Goal: Task Accomplishment & Management: Complete application form

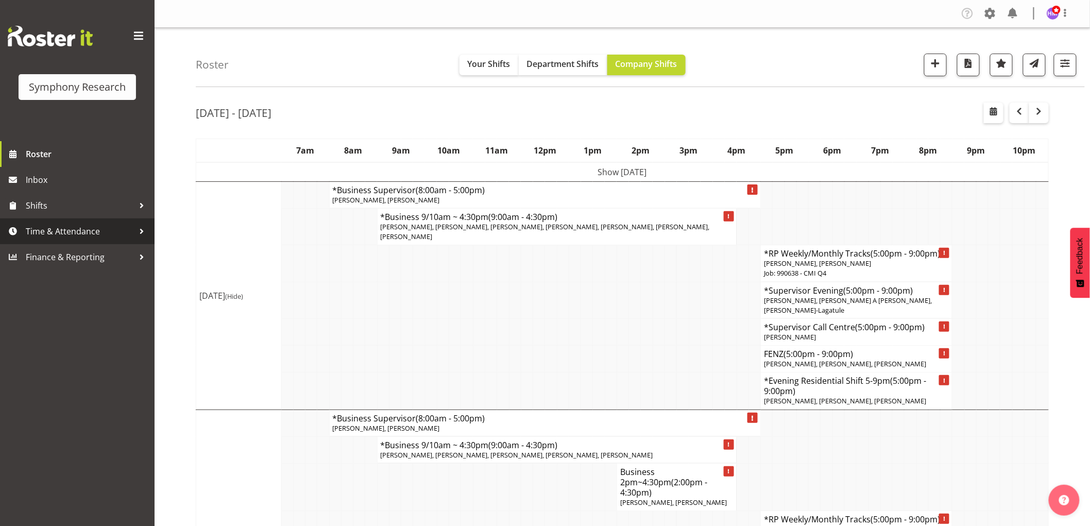
click at [90, 231] on span "Time & Attendance" at bounding box center [80, 231] width 108 height 15
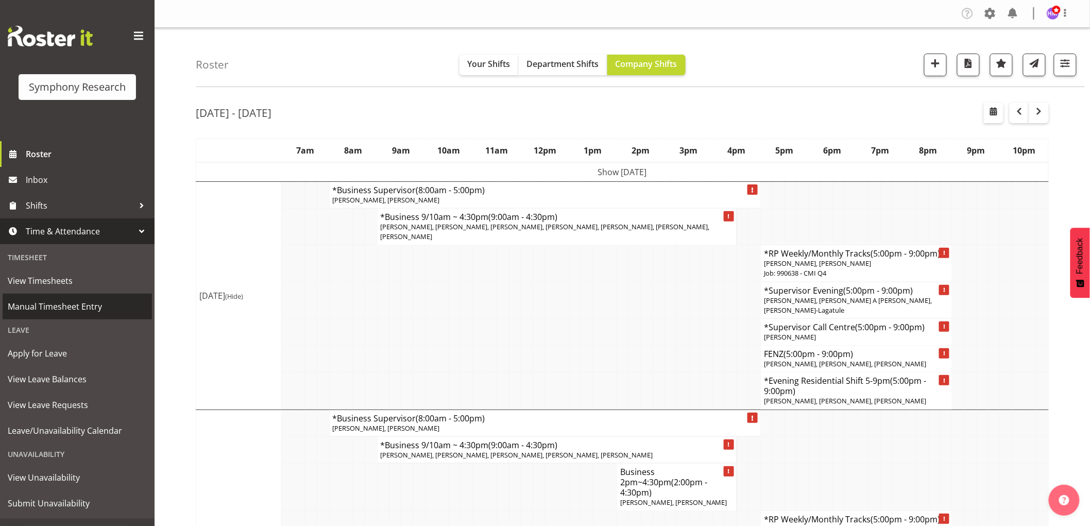
click at [59, 304] on span "Manual Timesheet Entry" at bounding box center [77, 306] width 139 height 15
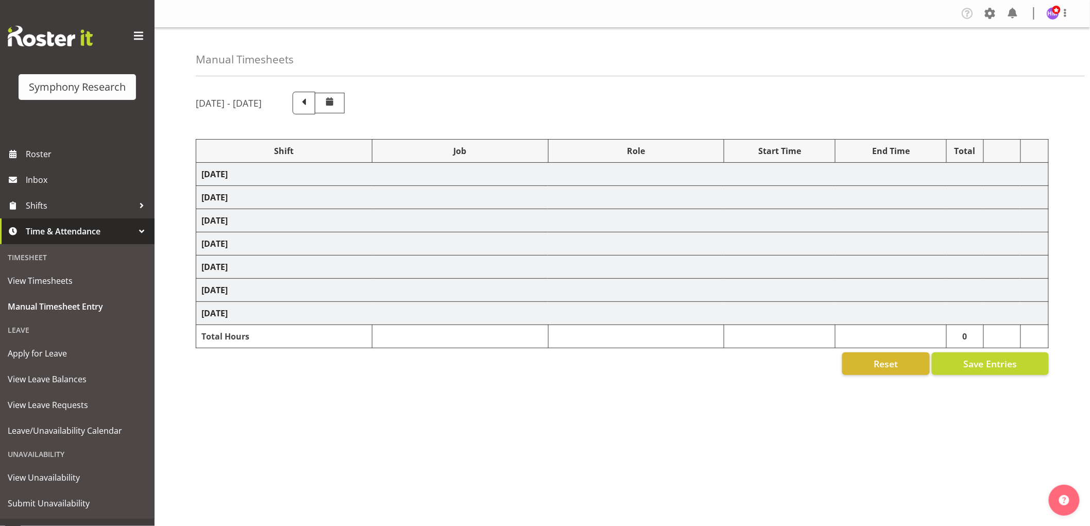
select select "1607"
select select "10499"
select select "1607"
select select "2379"
select select "1607"
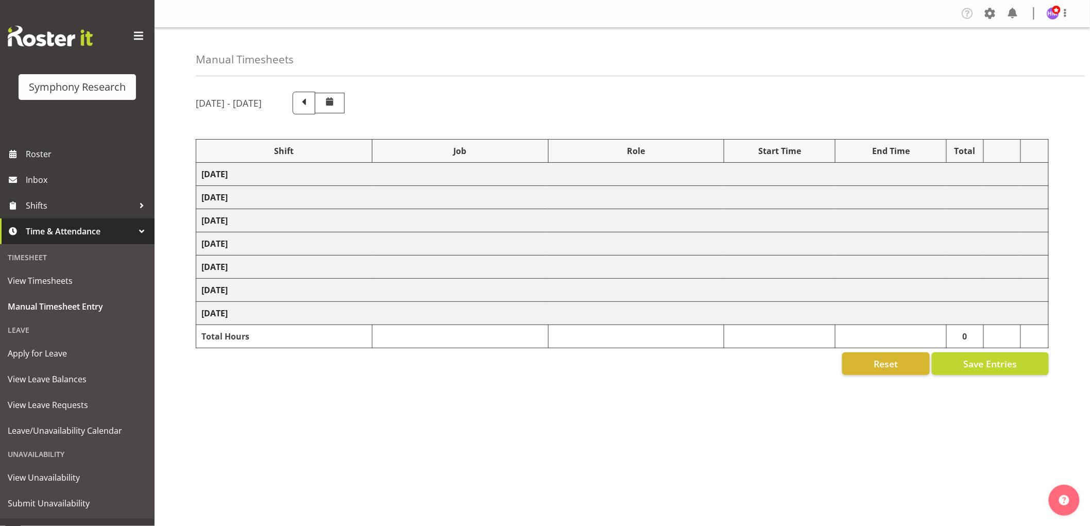
select select "2379"
select select "1607"
select select "743"
select select "1607"
select select "9636"
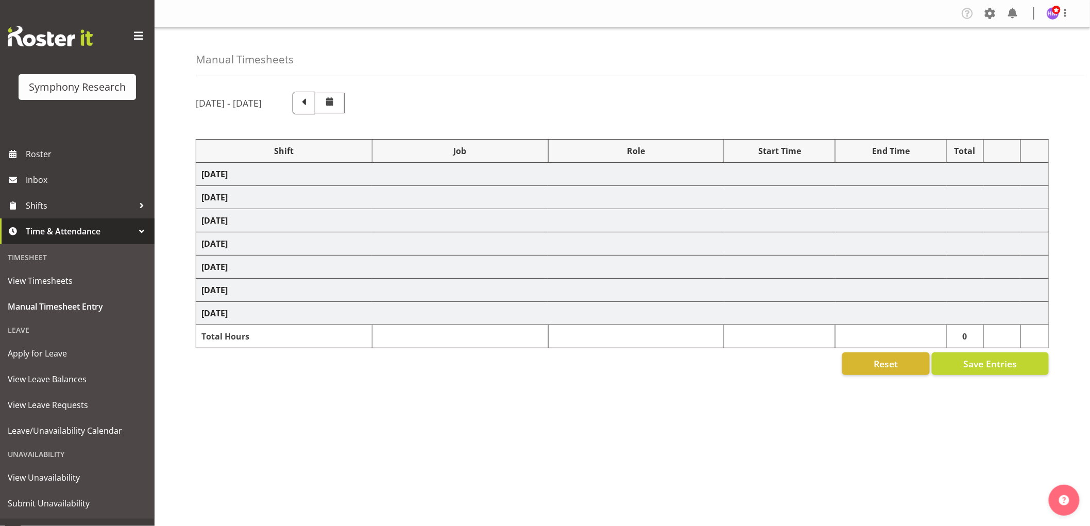
select select "1607"
select select "2379"
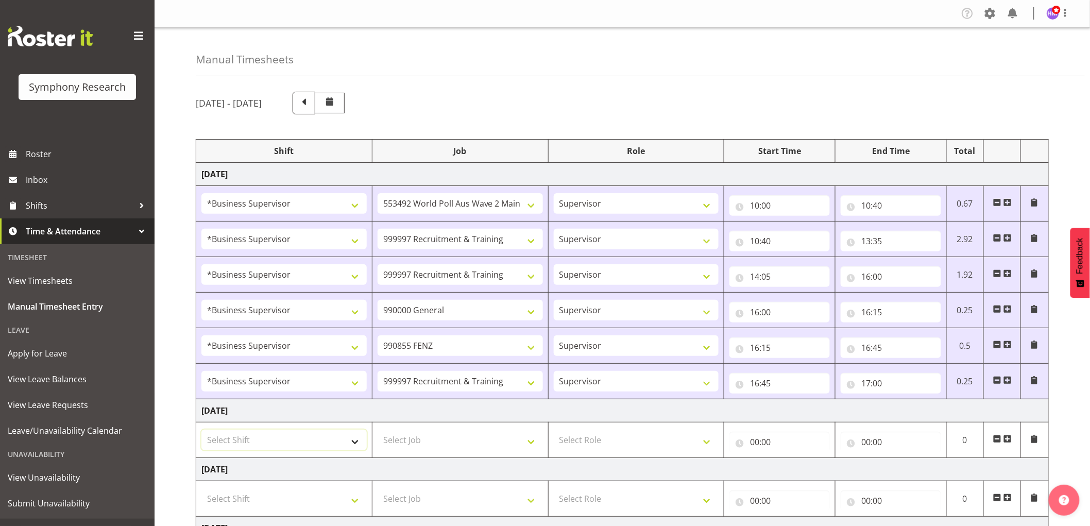
click at [321, 444] on select "Select Shift !!Weekend Residential (Roster IT Shift Label) *Business 9/10am ~ 4…" at bounding box center [283, 440] width 165 height 21
select select "1607"
click at [201, 430] on select "Select Shift !!Weekend Residential (Roster IT Shift Label) *Business 9/10am ~ 4…" at bounding box center [283, 440] width 165 height 21
click at [476, 430] on select "Select Job 550060 IF Admin 553492 World Poll Aus Wave 2 Main 2025 553500 BFM Ju…" at bounding box center [460, 440] width 165 height 21
select select "743"
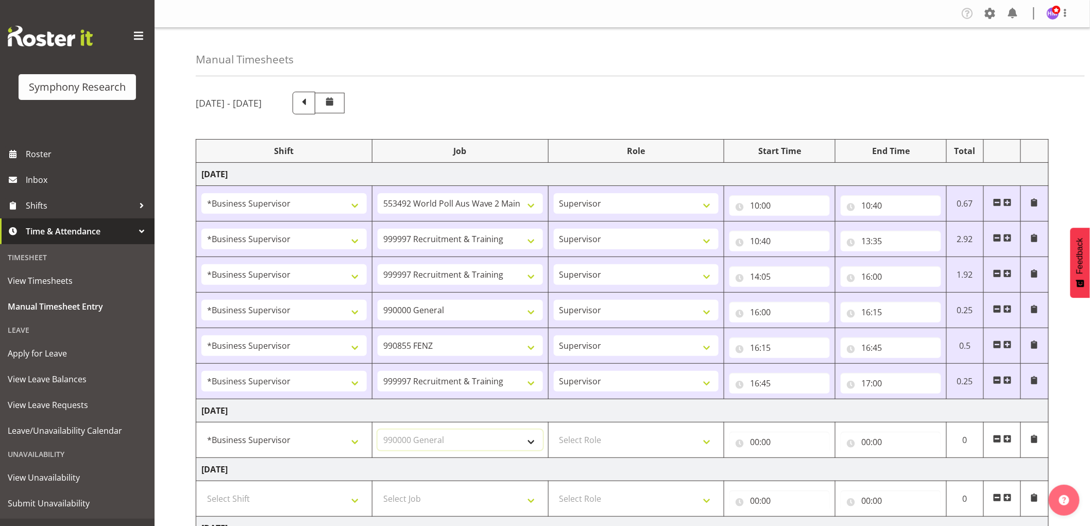
click at [378, 430] on select "Select Job 550060 IF Admin 553492 World Poll Aus Wave 2 Main 2025 553500 BFM Ju…" at bounding box center [460, 440] width 165 height 21
drag, startPoint x: 642, startPoint y: 436, endPoint x: 648, endPoint y: 449, distance: 14.3
click at [642, 436] on select "Select Role Supervisor Interviewing Briefing" at bounding box center [636, 440] width 165 height 21
select select "45"
click at [554, 430] on select "Select Role Supervisor Interviewing Briefing" at bounding box center [636, 440] width 165 height 21
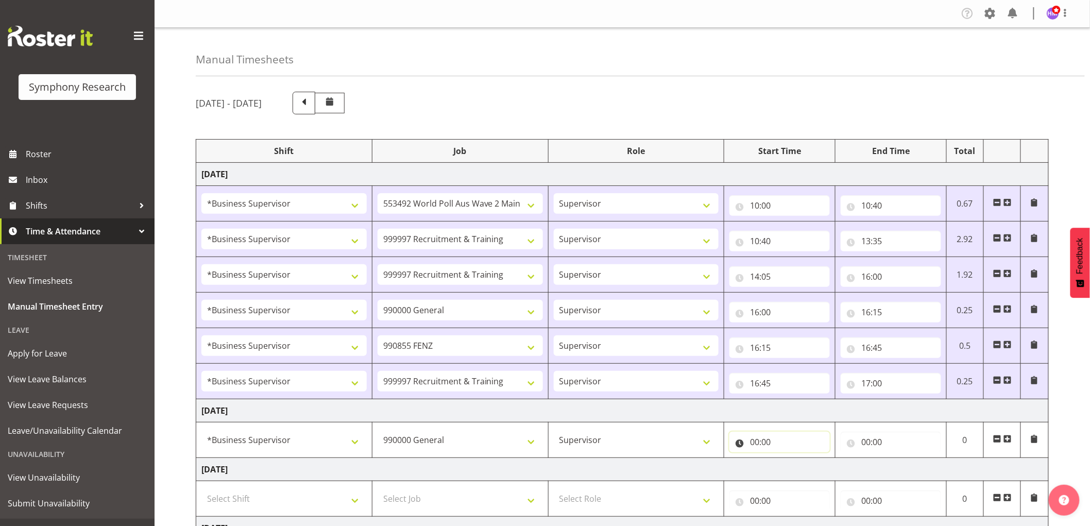
drag, startPoint x: 757, startPoint y: 441, endPoint x: 787, endPoint y: 465, distance: 38.5
click at [758, 441] on input "00:00" at bounding box center [779, 442] width 100 height 21
drag, startPoint x: 789, startPoint y: 467, endPoint x: 783, endPoint y: 500, distance: 33.5
click at [791, 469] on select "00 01 02 03 04 05 06 07 08 09 10 11 12 13 14 15 16 17 18 19 20 21 22 23" at bounding box center [799, 468] width 23 height 21
select select "8"
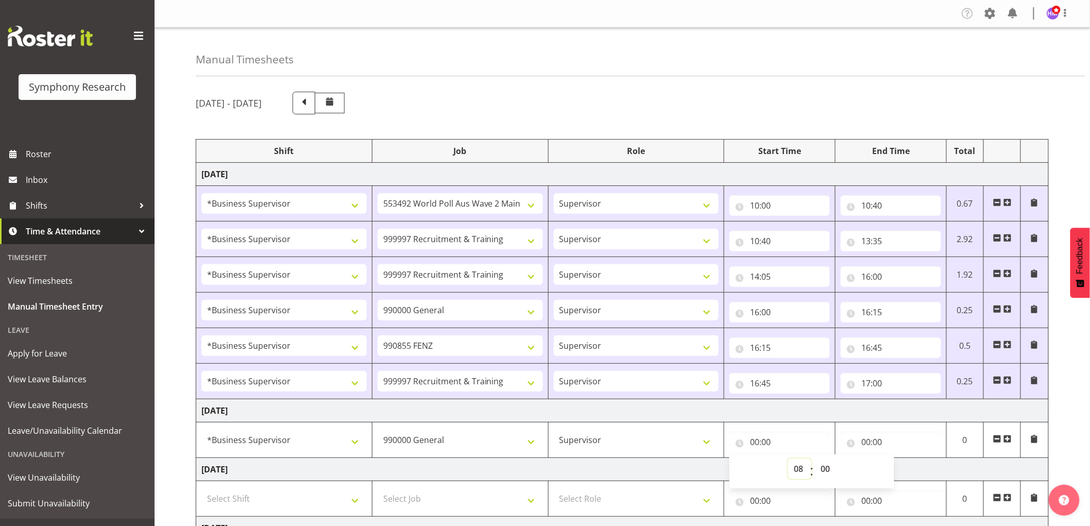
click at [788, 459] on select "00 01 02 03 04 05 06 07 08 09 10 11 12 13 14 15 16 17 18 19 20 21 22 23" at bounding box center [799, 468] width 23 height 21
type input "08:00"
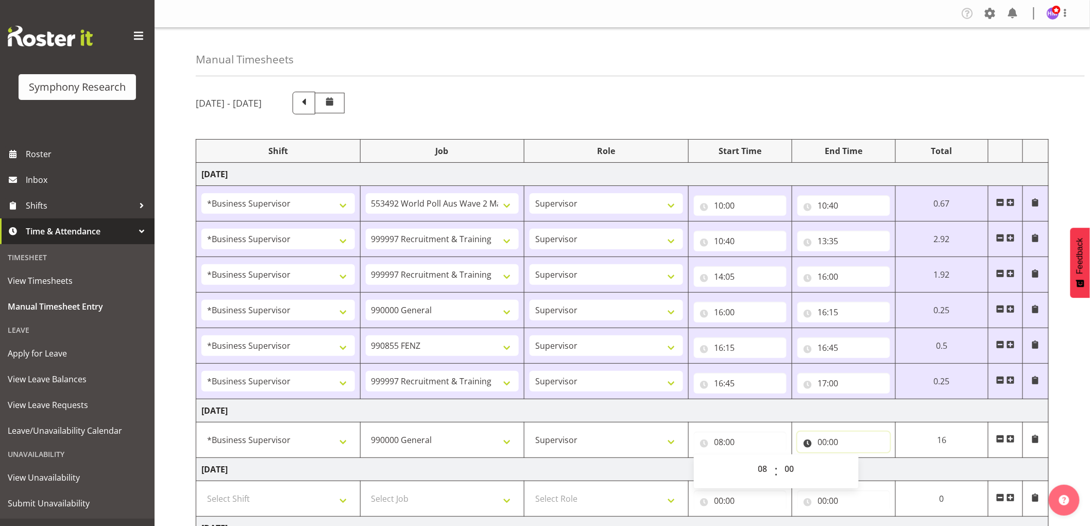
click at [828, 436] on input "00:00" at bounding box center [843, 442] width 93 height 21
click at [857, 473] on select "00 01 02 03 04 05 06 07 08 09 10 11 12 13 14 15 16 17 18 19 20 21 22 23" at bounding box center [867, 468] width 23 height 21
select select "8"
click at [879, 459] on select "00 01 02 03 04 05 06 07 08 09 10 11 12 13 14 15 16 17 18 19 20 21 22 23" at bounding box center [867, 468] width 23 height 21
type input "08:00"
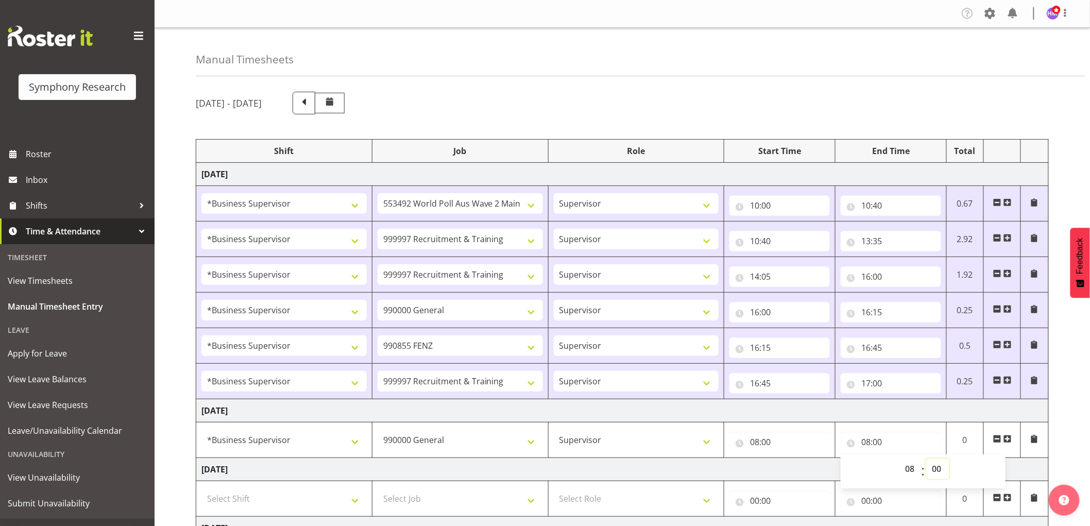
click at [936, 471] on select "00 01 02 03 04 05 06 07 08 09 10 11 12 13 14 15 16 17 18 19 20 21 22 23 24 25 2…" at bounding box center [937, 468] width 23 height 21
select select "45"
click at [926, 459] on select "00 01 02 03 04 05 06 07 08 09 10 11 12 13 14 15 16 17 18 19 20 21 22 23 24 25 2…" at bounding box center [937, 468] width 23 height 21
type input "08:45"
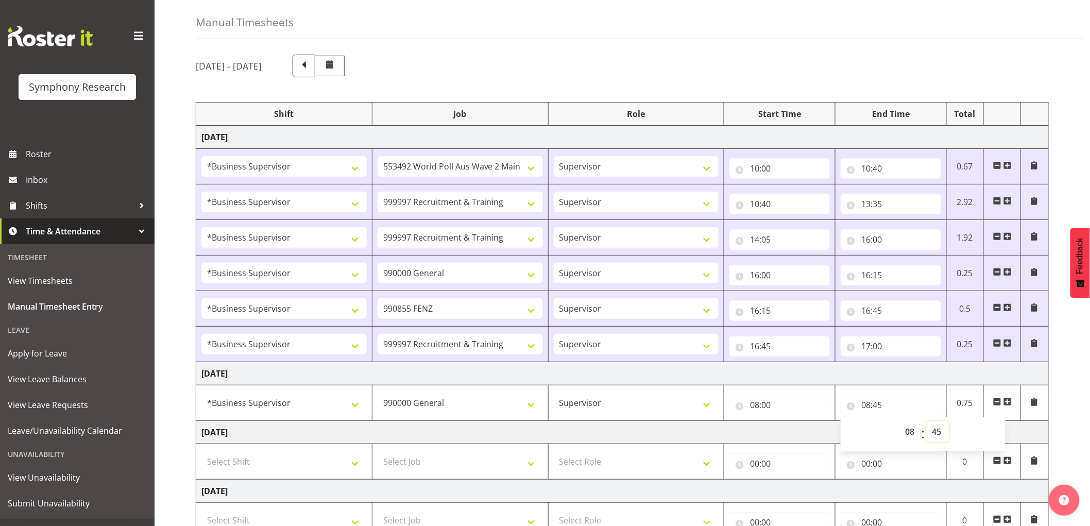
scroll to position [57, 0]
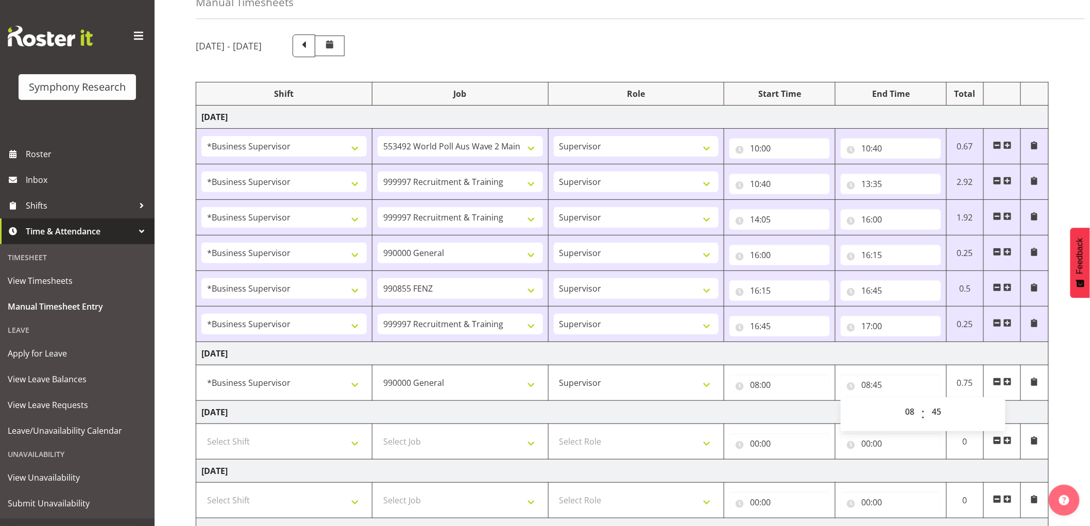
click at [1009, 384] on span at bounding box center [1007, 382] width 8 height 8
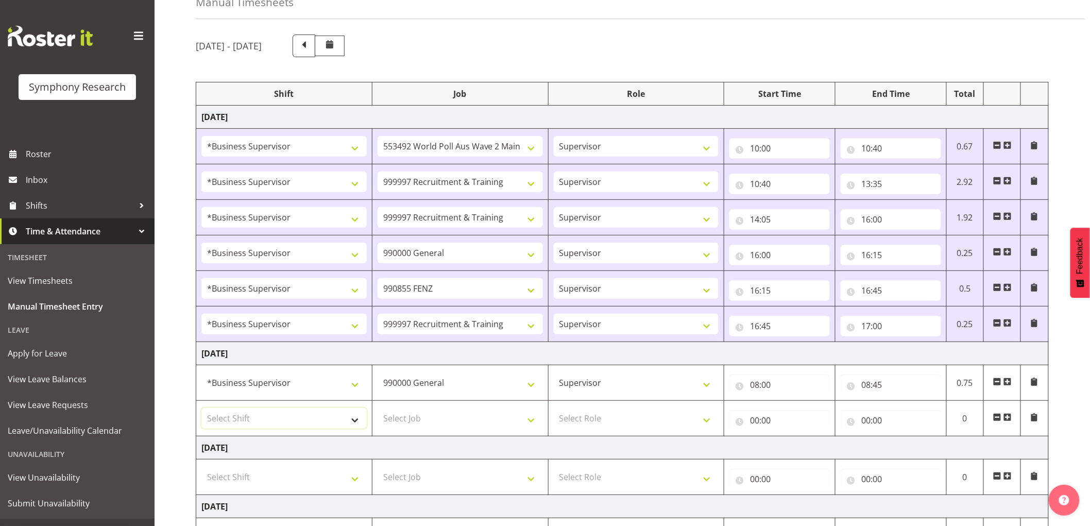
click at [282, 414] on select "Select Shift !!Weekend Residential (Roster IT Shift Label) *Business 9/10am ~ 4…" at bounding box center [283, 418] width 165 height 21
select select "1607"
click at [201, 408] on select "Select Shift !!Weekend Residential (Roster IT Shift Label) *Business 9/10am ~ 4…" at bounding box center [283, 418] width 165 height 21
click at [459, 424] on select "Select Job 550060 IF Admin 553492 World Poll Aus Wave 2 Main 2025 553500 BFM Ju…" at bounding box center [460, 418] width 165 height 21
click at [378, 408] on select "Select Job 550060 IF Admin 553492 World Poll Aus Wave 2 Main 2025 553500 BFM Ju…" at bounding box center [460, 418] width 165 height 21
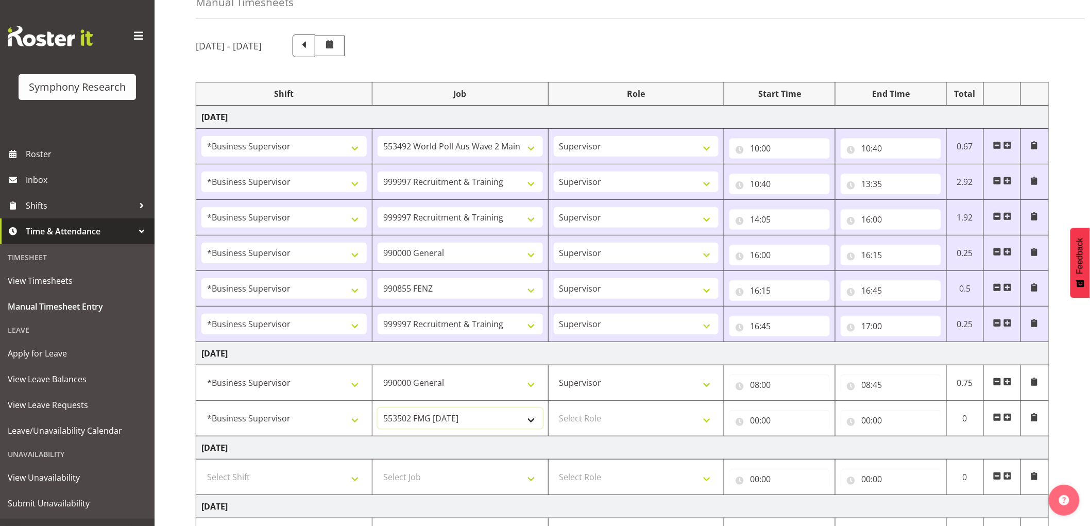
click at [478, 424] on select "550060 IF Admin 553492 World Poll Aus Wave 2 Main 2025 553500 BFM Jul - Sep 202…" at bounding box center [460, 418] width 165 height 21
select select "9426"
click at [378, 408] on select "550060 IF Admin 553492 World Poll Aus Wave 2 Main 2025 553500 BFM Jul - Sep 202…" at bounding box center [460, 418] width 165 height 21
click at [619, 429] on select "Select Role Supervisor Interviewing Briefing" at bounding box center [636, 418] width 165 height 21
select select "45"
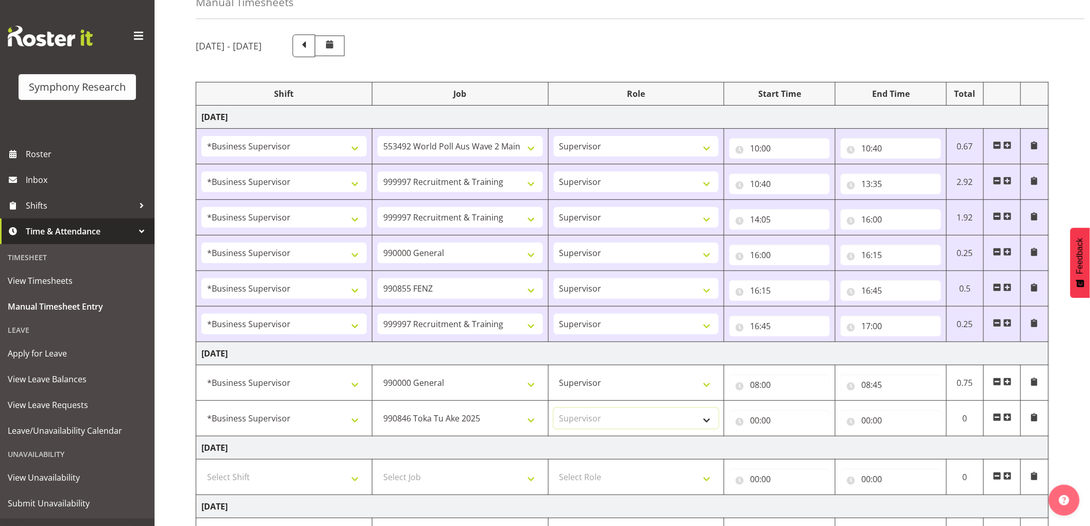
click at [554, 408] on select "Select Role Supervisor Interviewing Briefing" at bounding box center [636, 418] width 165 height 21
click at [756, 419] on input "00:00" at bounding box center [779, 420] width 100 height 21
drag, startPoint x: 807, startPoint y: 443, endPoint x: 830, endPoint y: 472, distance: 37.0
click at [807, 443] on select "00 01 02 03 04 05 06 07 08 09 10 11 12 13 14 15 16 17 18 19 20 21 22 23" at bounding box center [799, 447] width 23 height 21
select select "8"
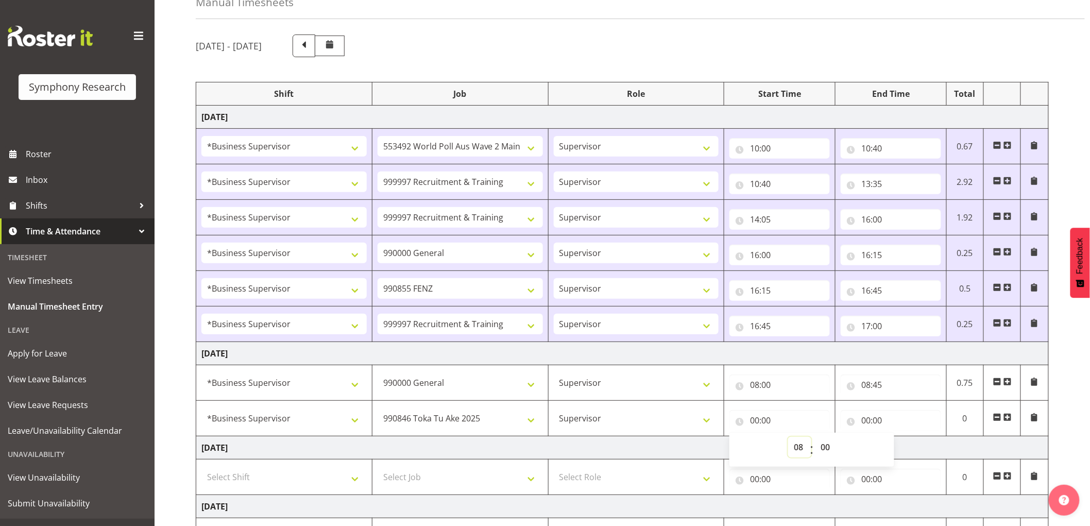
click at [788, 437] on select "00 01 02 03 04 05 06 07 08 09 10 11 12 13 14 15 16 17 18 19 20 21 22 23" at bounding box center [799, 447] width 23 height 21
type input "08:00"
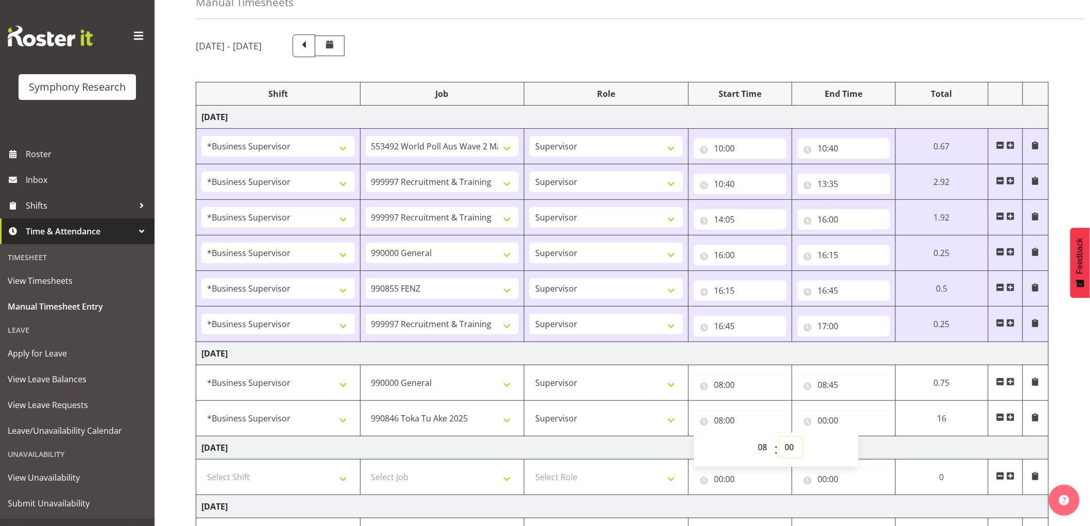
drag, startPoint x: 790, startPoint y: 447, endPoint x: 796, endPoint y: 463, distance: 17.1
click at [790, 447] on select "00 01 02 03 04 05 06 07 08 09 10 11 12 13 14 15 16 17 18 19 20 21 22 23 24 25 2…" at bounding box center [790, 447] width 23 height 21
select select "45"
click at [779, 437] on select "00 01 02 03 04 05 06 07 08 09 10 11 12 13 14 15 16 17 18 19 20 21 22 23 24 25 2…" at bounding box center [790, 447] width 23 height 21
type input "08:45"
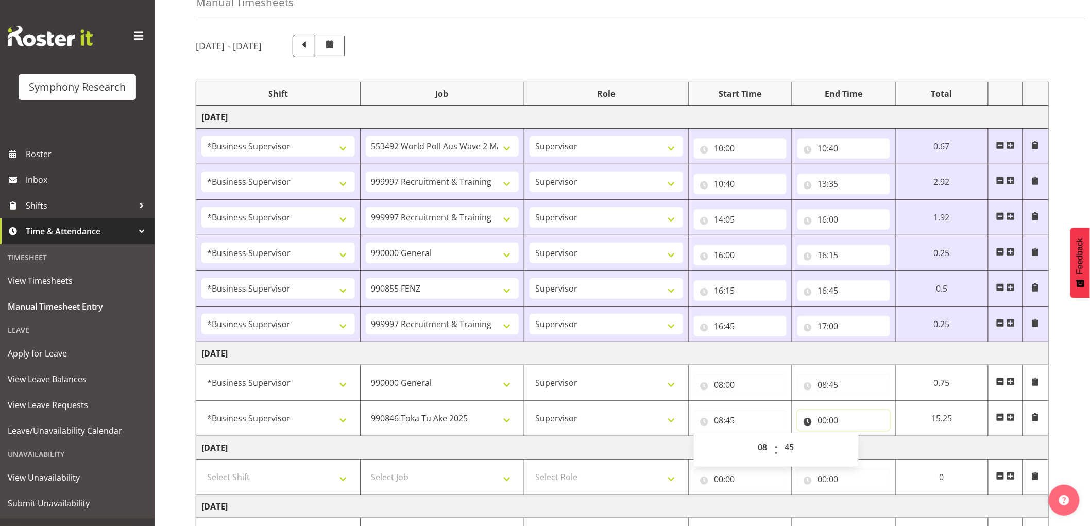
click at [823, 419] on input "00:00" at bounding box center [843, 420] width 93 height 21
drag, startPoint x: 868, startPoint y: 447, endPoint x: 874, endPoint y: 517, distance: 70.3
click at [868, 447] on select "00 01 02 03 04 05 06 07 08 09 10 11 12 13 14 15 16 17 18 19 20 21 22 23" at bounding box center [867, 447] width 23 height 21
select select "8"
click at [856, 437] on select "00 01 02 03 04 05 06 07 08 09 10 11 12 13 14 15 16 17 18 19 20 21 22 23" at bounding box center [867, 447] width 23 height 21
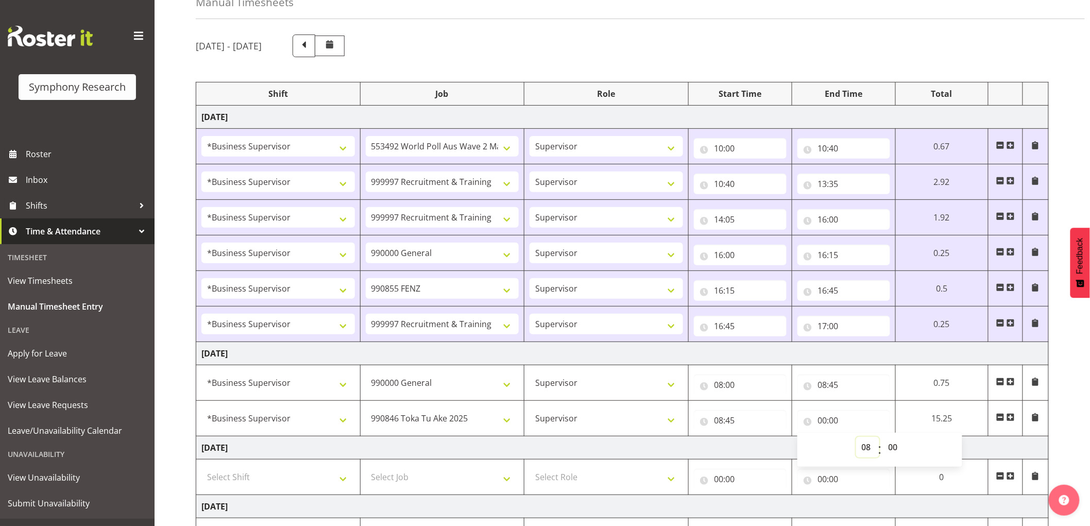
type input "08:00"
click at [868, 444] on select "00 01 02 03 04 05 06 07 08 09 10 11 12 13 14 15 16 17 18 19 20 21 22 23" at bounding box center [867, 447] width 23 height 21
click at [898, 441] on select "00 01 02 03 04 05 06 07 08 09 10 11 12 13 14 15 16 17 18 19 20 21 22 23 24 25 2…" at bounding box center [894, 447] width 23 height 21
select select "52"
click at [906, 437] on select "00 01 02 03 04 05 06 07 08 09 10 11 12 13 14 15 16 17 18 19 20 21 22 23 24 25 2…" at bounding box center [894, 447] width 23 height 21
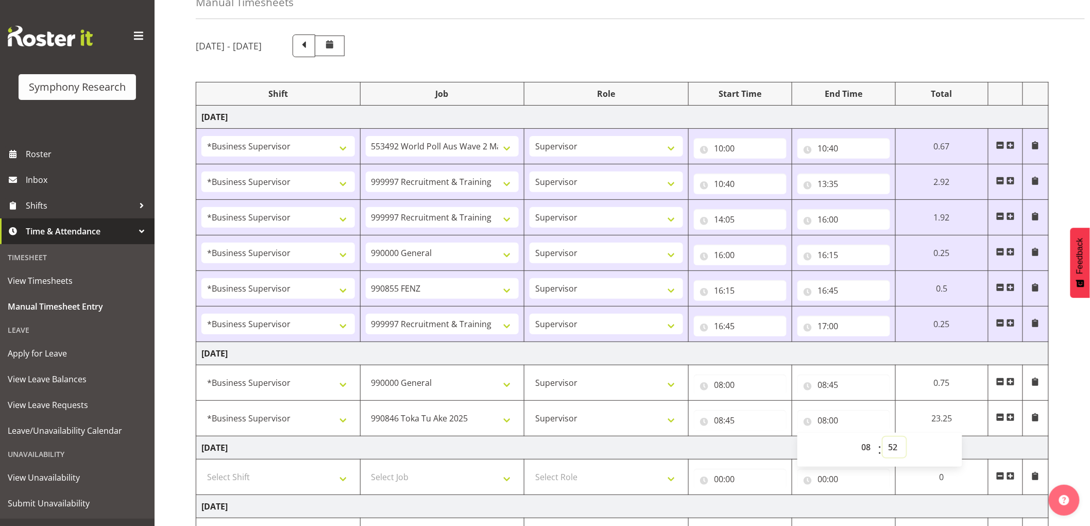
type input "08:52"
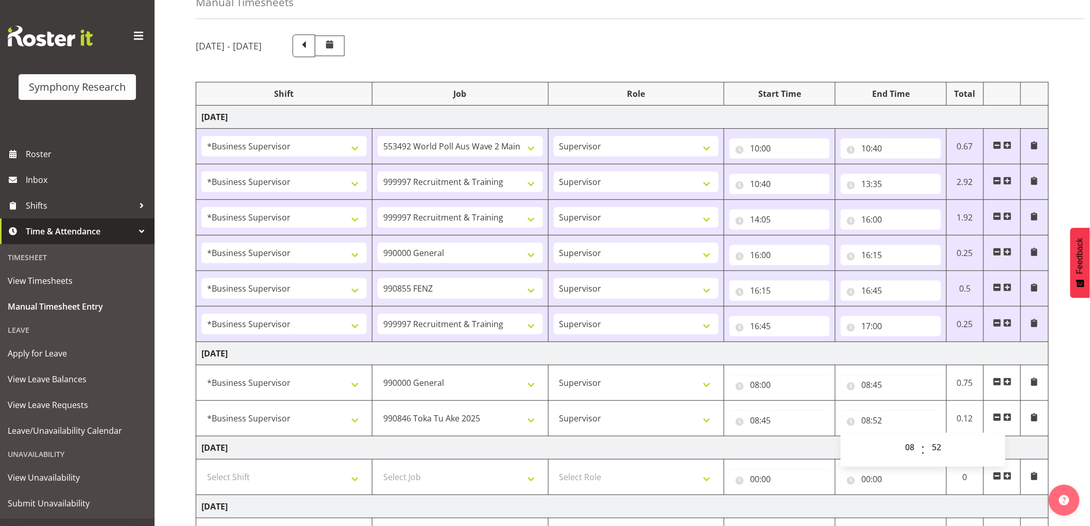
click at [1003, 417] on span at bounding box center [1007, 417] width 8 height 8
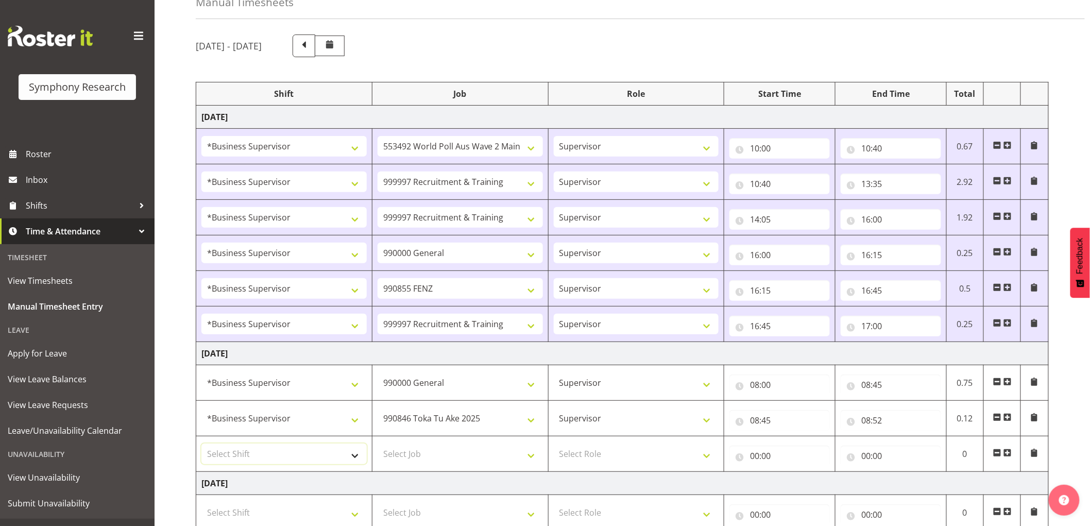
click at [238, 451] on select "Select Shift !!Weekend Residential (Roster IT Shift Label) *Business 9/10am ~ 4…" at bounding box center [283, 454] width 165 height 21
click at [201, 444] on select "Select Shift !!Weekend Residential (Roster IT Shift Label) *Business 9/10am ~ 4…" at bounding box center [283, 454] width 165 height 21
click at [322, 456] on select "!!Weekend Residential (Roster IT Shift Label) *Business 9/10am ~ 4:30pm *Busine…" at bounding box center [283, 454] width 165 height 21
select select "1607"
click at [201, 444] on select "!!Weekend Residential (Roster IT Shift Label) *Business 9/10am ~ 4:30pm *Busine…" at bounding box center [283, 454] width 165 height 21
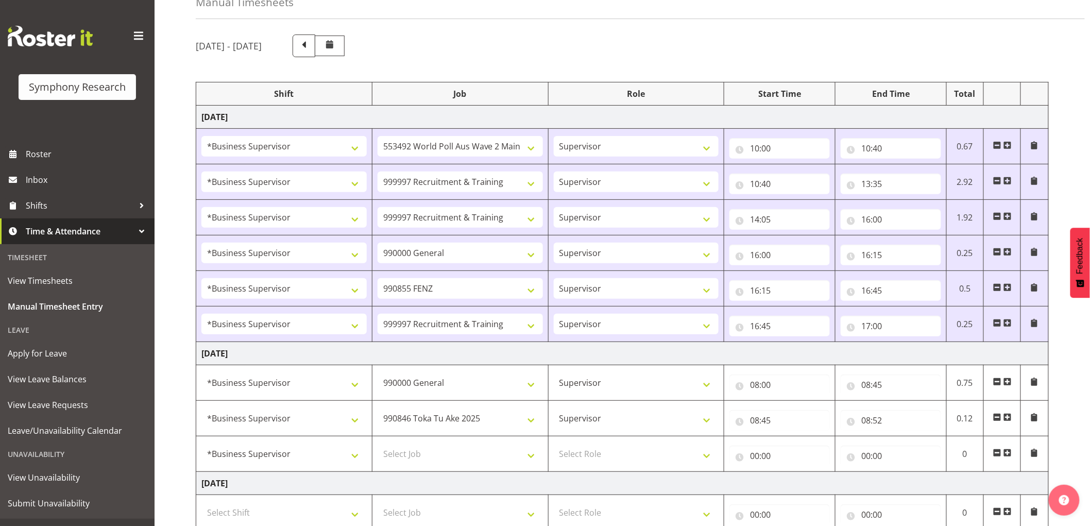
click at [490, 466] on td "Select Job 550060 IF Admin 553492 World Poll Aus Wave 2 Main 2025 553500 BFM Ju…" at bounding box center [460, 454] width 176 height 36
click at [487, 457] on select "Select Job 550060 IF Admin 553492 World Poll Aus Wave 2 Main 2025 553500 BFM Ju…" at bounding box center [460, 454] width 165 height 21
select select "10239"
click at [378, 444] on select "Select Job 550060 IF Admin 553492 World Poll Aus Wave 2 Main 2025 553500 BFM Ju…" at bounding box center [460, 454] width 165 height 21
click at [598, 461] on select "Select Role Supervisor Interviewing Briefing" at bounding box center [636, 454] width 165 height 21
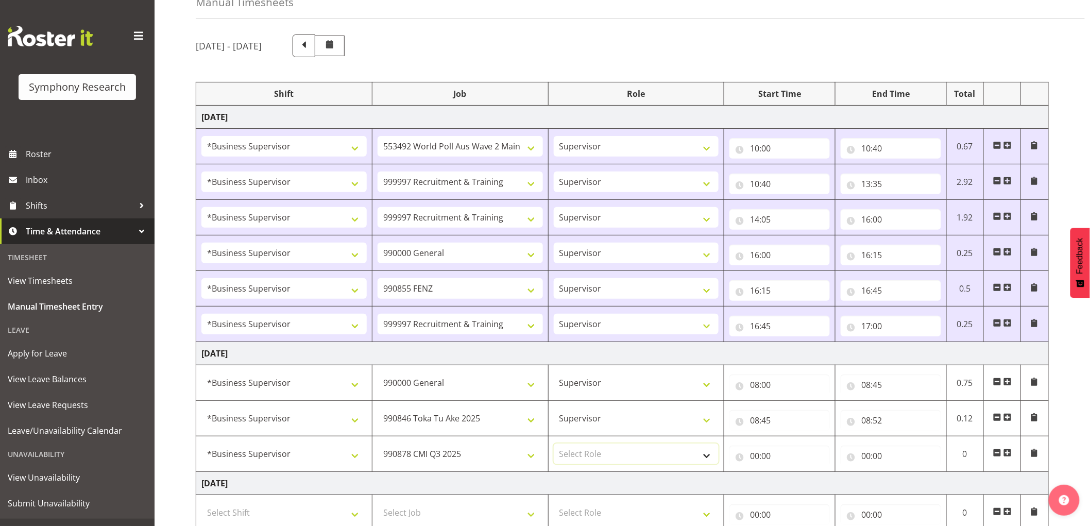
select select "45"
click at [554, 444] on select "Select Role Supervisor Interviewing Briefing" at bounding box center [636, 454] width 165 height 21
drag, startPoint x: 786, startPoint y: 464, endPoint x: 776, endPoint y: 464, distance: 9.8
click at [781, 464] on input "00:00" at bounding box center [779, 456] width 100 height 21
drag, startPoint x: 800, startPoint y: 485, endPoint x: 811, endPoint y: 493, distance: 13.9
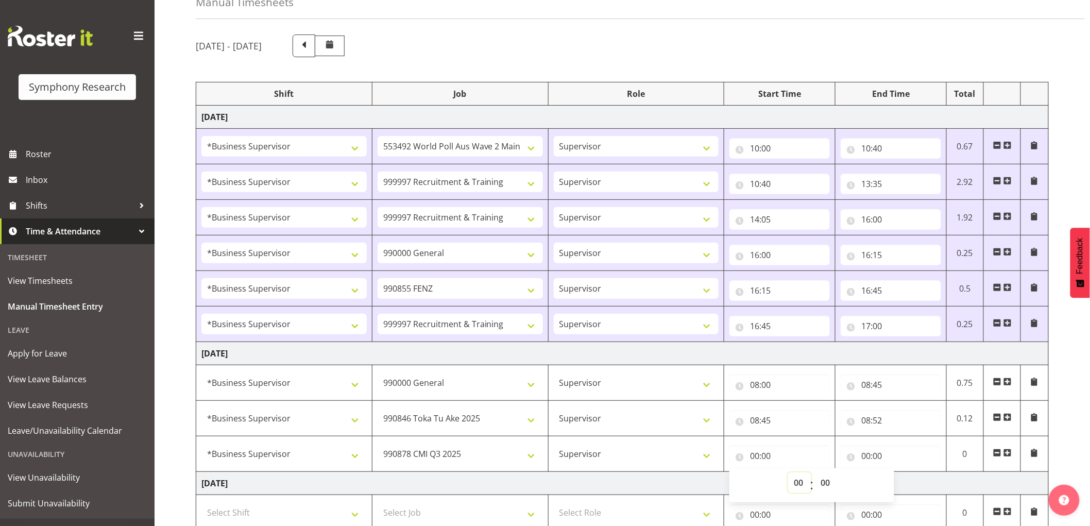
click at [800, 485] on select "00 01 02 03 04 05 06 07 08 09 10 11 12 13 14 15 16 17 18 19 20 21 22 23" at bounding box center [799, 482] width 23 height 21
select select "8"
click at [788, 473] on select "00 01 02 03 04 05 06 07 08 09 10 11 12 13 14 15 16 17 18 19 20 21 22 23" at bounding box center [799, 482] width 23 height 21
type input "08:00"
drag, startPoint x: 842, startPoint y: 478, endPoint x: 833, endPoint y: 481, distance: 9.0
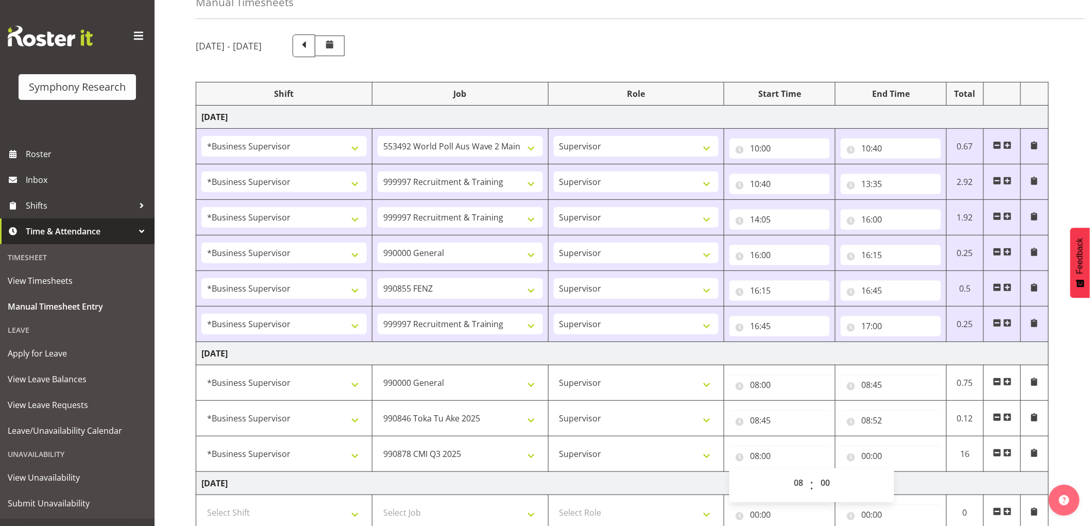
click at [837, 480] on div "00 01 02 03 04 05 06 07 08 09 10 11 12 13 14 15 16 17 18 19 20 21 22 23 : 00 01…" at bounding box center [811, 485] width 165 height 26
drag, startPoint x: 832, startPoint y: 482, endPoint x: 837, endPoint y: 521, distance: 39.9
click at [832, 482] on select "00 01 02 03 04 05 06 07 08 09 10 11 12 13 14 15 16 17 18 19 20 21 22 23 24 25 2…" at bounding box center [826, 482] width 23 height 21
select select "52"
click at [815, 473] on select "00 01 02 03 04 05 06 07 08 09 10 11 12 13 14 15 16 17 18 19 20 21 22 23 24 25 2…" at bounding box center [826, 482] width 23 height 21
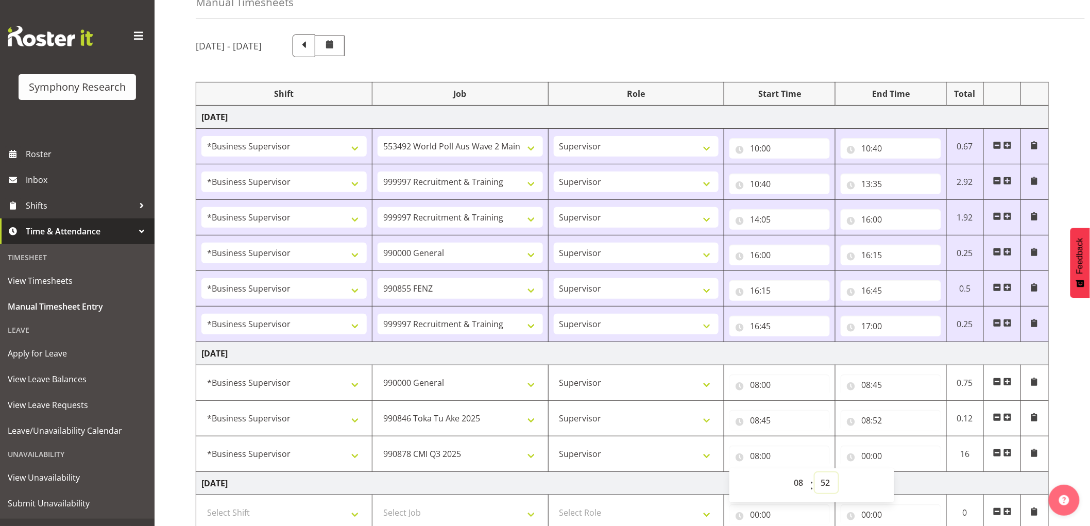
type input "08:52"
click at [866, 456] on input "00:00" at bounding box center [891, 456] width 100 height 21
drag, startPoint x: 905, startPoint y: 480, endPoint x: 909, endPoint y: 490, distance: 11.1
click at [907, 481] on select "00 01 02 03 04 05 06 07 08 09 10 11 12 13 14 15 16 17 18 19 20 21 22 23" at bounding box center [910, 482] width 23 height 21
select select "9"
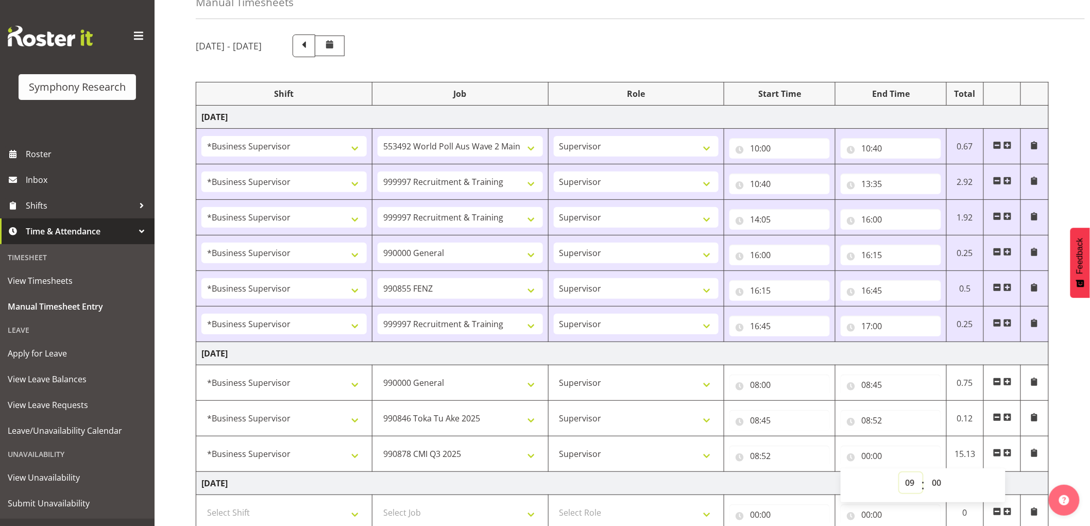
click at [899, 473] on select "00 01 02 03 04 05 06 07 08 09 10 11 12 13 14 15 16 17 18 19 20 21 22 23" at bounding box center [910, 482] width 23 height 21
type input "09:00"
click at [1008, 452] on span at bounding box center [1007, 453] width 8 height 8
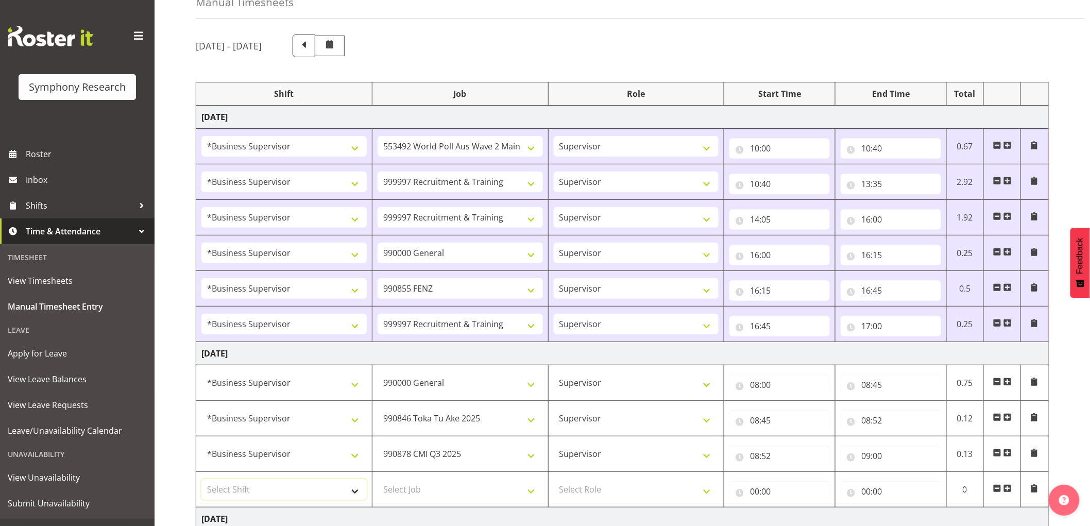
drag, startPoint x: 244, startPoint y: 490, endPoint x: 248, endPoint y: 481, distance: 9.7
click at [244, 490] on select "Select Shift !!Weekend Residential (Roster IT Shift Label) *Business 9/10am ~ 4…" at bounding box center [283, 489] width 165 height 21
select select "1607"
click at [201, 480] on select "Select Shift !!Weekend Residential (Roster IT Shift Label) *Business 9/10am ~ 4…" at bounding box center [283, 489] width 165 height 21
click at [456, 499] on select "Select Job 550060 IF Admin 553492 World Poll Aus Wave 2 Main 2025 553500 BFM Ju…" at bounding box center [460, 489] width 165 height 21
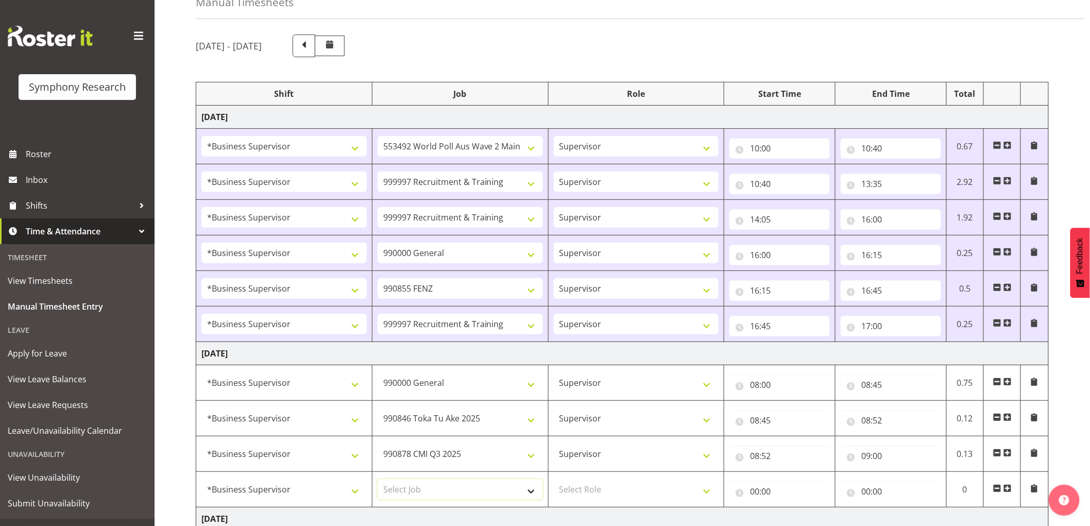
select select "10420"
click at [378, 480] on select "Select Job 550060 IF Admin 553492 World Poll Aus Wave 2 Main 2025 553500 BFM Ju…" at bounding box center [460, 489] width 165 height 21
drag, startPoint x: 612, startPoint y: 490, endPoint x: 611, endPoint y: 501, distance: 10.8
click at [612, 490] on select "Select Role Supervisor Interviewing Briefing" at bounding box center [636, 489] width 165 height 21
select select "45"
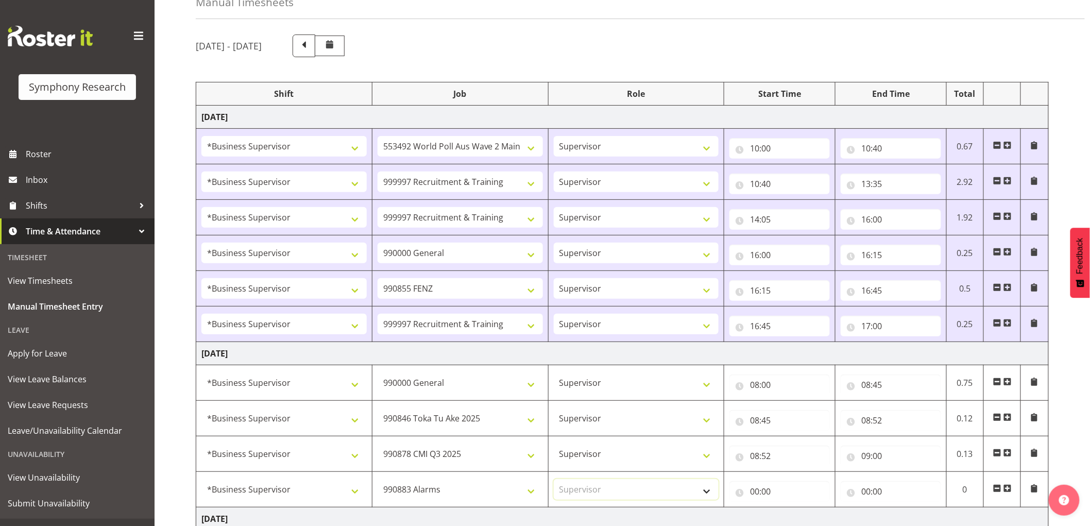
click at [554, 480] on select "Select Role Supervisor Interviewing Briefing" at bounding box center [636, 489] width 165 height 21
click at [770, 493] on input "00:00" at bounding box center [779, 491] width 100 height 21
click at [814, 517] on div "00 01 02 03 04 05 06 07 08 09 10 11 12 13 14 15 16 17 18 19 20 21 22 23 24 25 2…" at bounding box center [825, 521] width 23 height 26
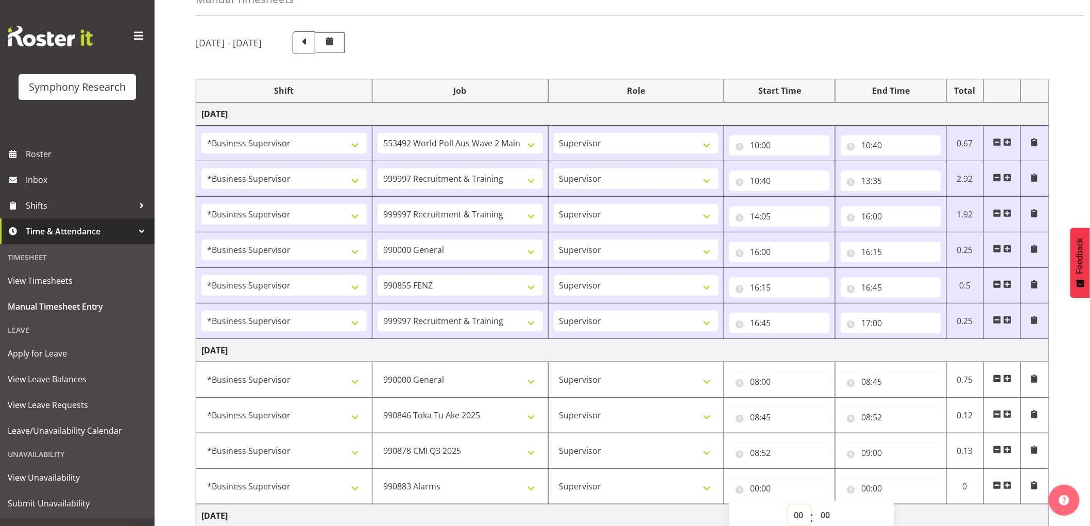
click at [800, 519] on select "00 01 02 03 04 05 06 07 08 09 10 11 12 13 14 15 16 17 18 19 20 21 22 23" at bounding box center [799, 515] width 23 height 21
select select "9"
click at [788, 505] on select "00 01 02 03 04 05 06 07 08 09 10 11 12 13 14 15 16 17 18 19 20 21 22 23" at bounding box center [799, 515] width 23 height 21
type input "09:00"
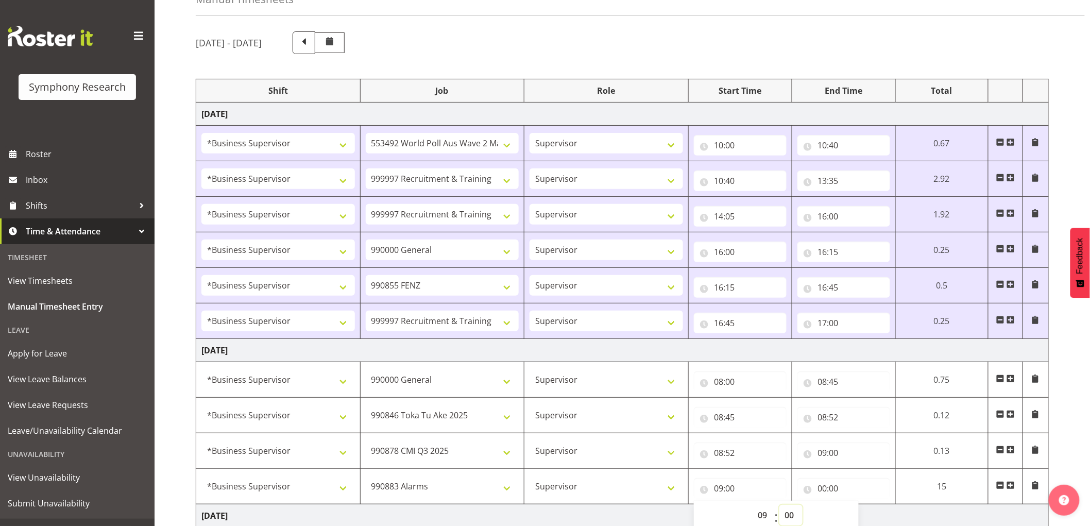
click at [799, 518] on select "00 01 02 03 04 05 06 07 08 09 10 11 12 13 14 15 16 17 18 19 20 21 22 23 24 25 2…" at bounding box center [790, 515] width 23 height 21
drag, startPoint x: 842, startPoint y: 478, endPoint x: 835, endPoint y: 481, distance: 7.8
click at [842, 478] on input "00:00" at bounding box center [843, 488] width 93 height 21
click at [820, 488] on input "00:00" at bounding box center [843, 488] width 93 height 21
drag, startPoint x: 821, startPoint y: 489, endPoint x: 864, endPoint y: 510, distance: 47.7
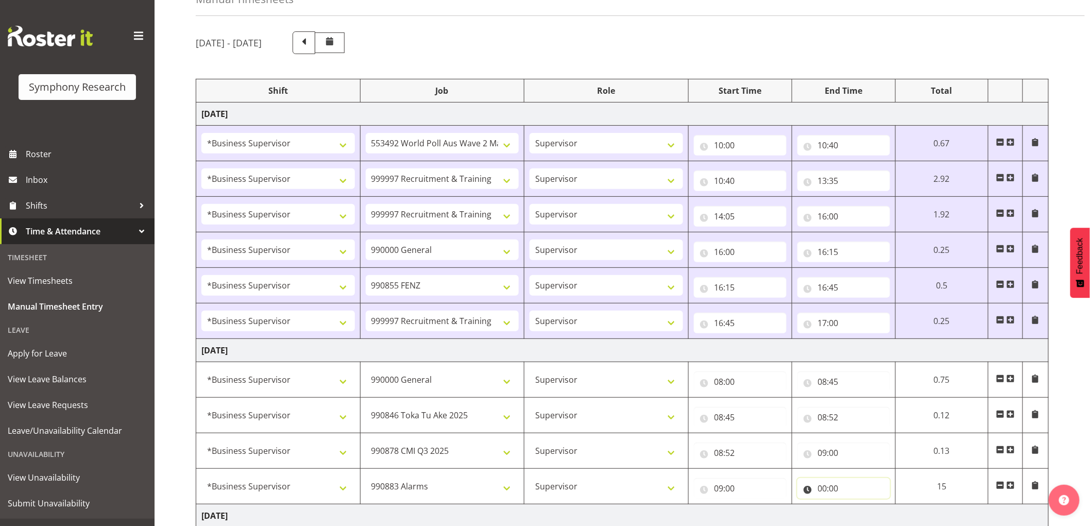
click at [823, 490] on input "00:00" at bounding box center [843, 488] width 93 height 21
click at [866, 521] on select "00 01 02 03 04 05 06 07 08 09 10 11 12 13 14 15 16 17 18 19 20 21 22 23" at bounding box center [867, 515] width 23 height 21
select select "9"
click at [879, 505] on select "00 01 02 03 04 05 06 07 08 09 10 11 12 13 14 15 16 17 18 19 20 21 22 23" at bounding box center [867, 515] width 23 height 21
type input "09:00"
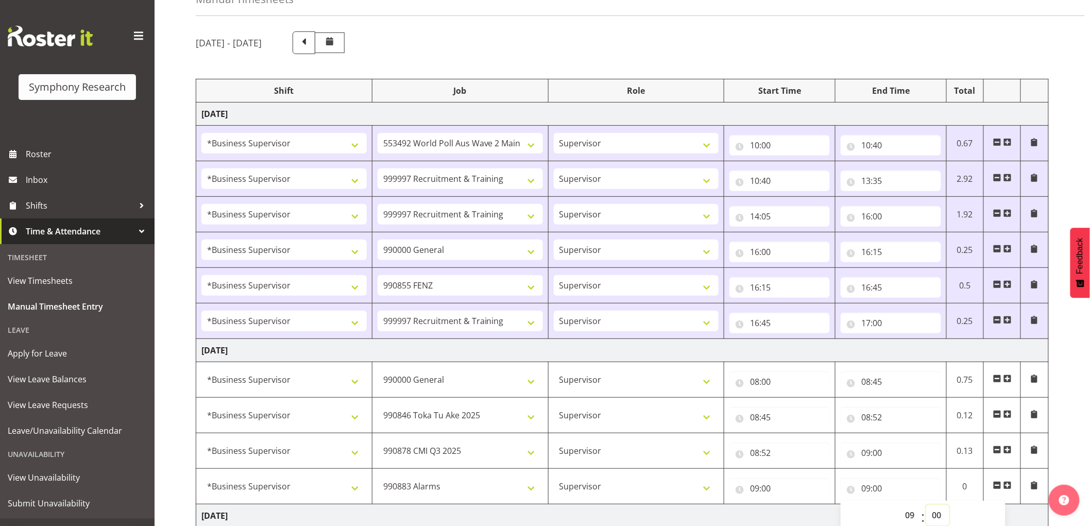
click at [946, 521] on select "00 01 02 03 04 05 06 07 08 09 10 11 12 13 14 15 16 17 18 19 20 21 22 23 24 25 2…" at bounding box center [937, 515] width 23 height 21
select select "30"
click at [926, 505] on select "00 01 02 03 04 05 06 07 08 09 10 11 12 13 14 15 16 17 18 19 20 21 22 23 24 25 2…" at bounding box center [937, 515] width 23 height 21
type input "09:30"
click at [796, 517] on td "Wednesday 13th August 2025" at bounding box center [622, 515] width 853 height 23
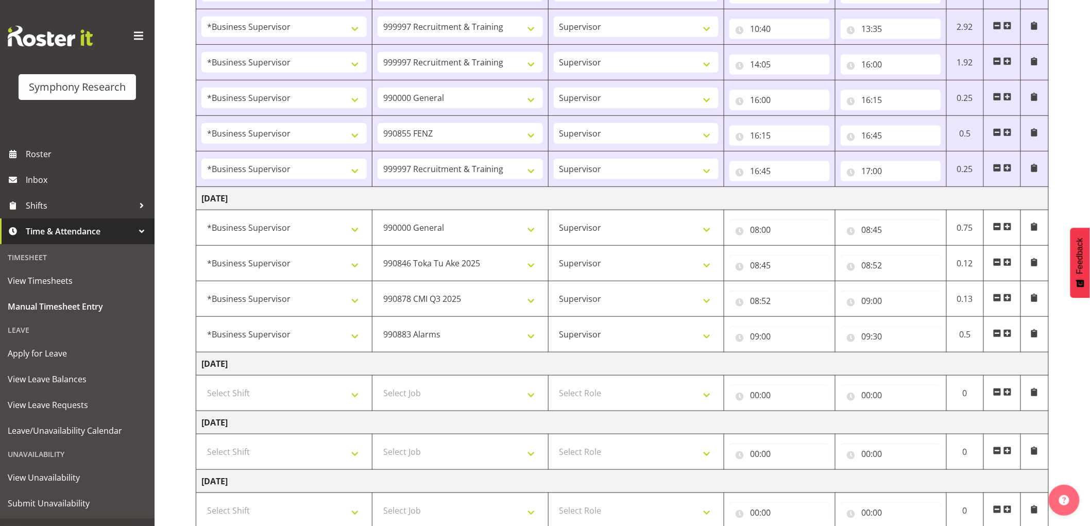
scroll to position [232, 0]
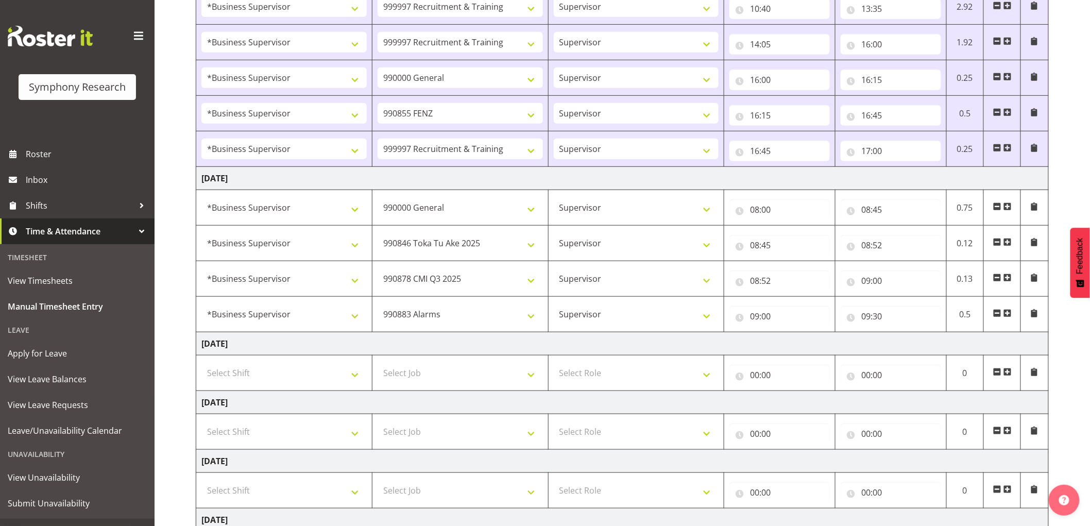
click at [1011, 311] on span at bounding box center [1007, 313] width 8 height 8
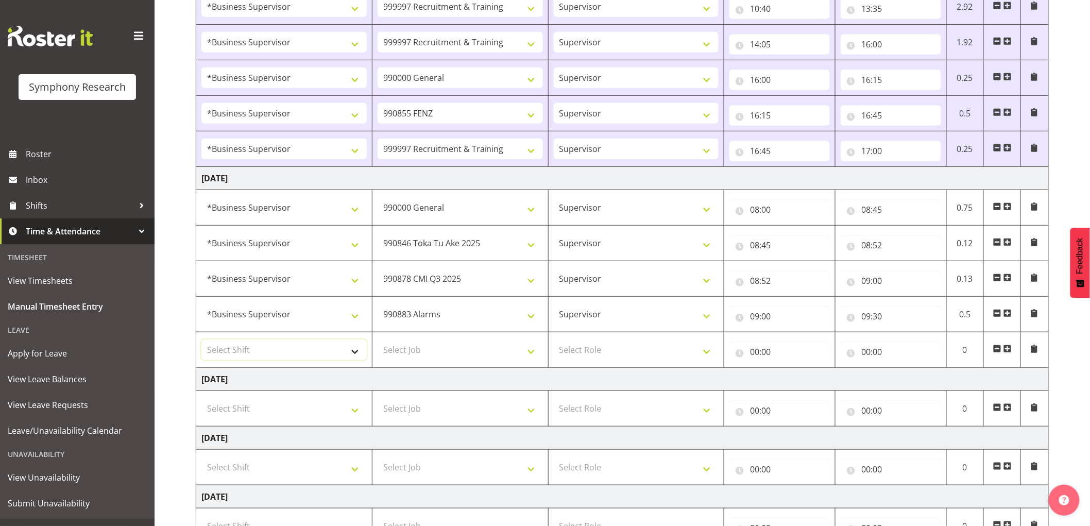
click at [213, 353] on select "Select Shift !!Weekend Residential (Roster IT Shift Label) *Business 9/10am ~ 4…" at bounding box center [283, 349] width 165 height 21
select select "1607"
click at [201, 340] on select "Select Shift !!Weekend Residential (Roster IT Shift Label) *Business 9/10am ~ 4…" at bounding box center [283, 349] width 165 height 21
click at [476, 351] on select "Select Job 550060 IF Admin 553492 World Poll Aus Wave 2 Main 2025 553500 BFM Ju…" at bounding box center [460, 349] width 165 height 21
select select "9636"
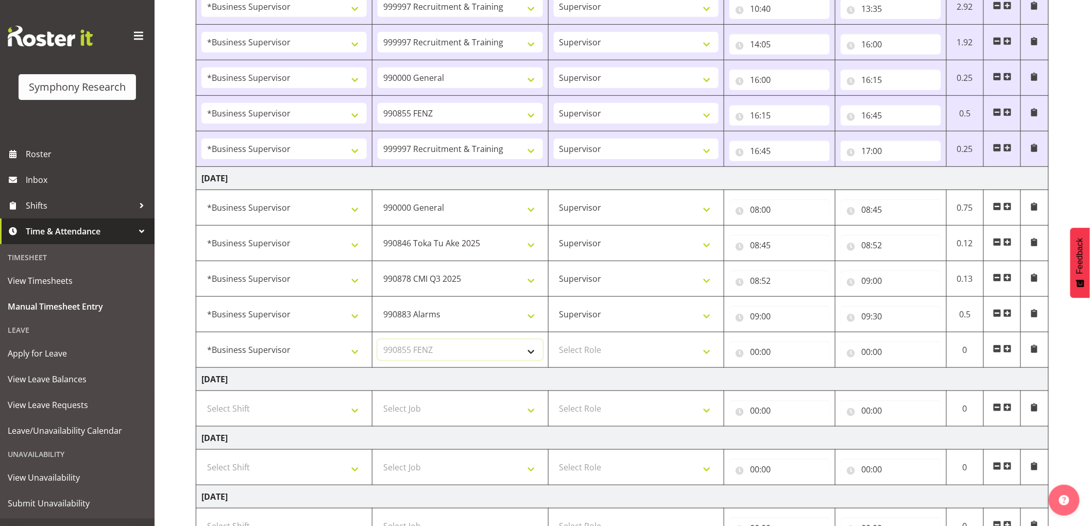
click at [378, 340] on select "Select Job 550060 IF Admin 553492 World Poll Aus Wave 2 Main 2025 553500 BFM Ju…" at bounding box center [460, 349] width 165 height 21
drag, startPoint x: 583, startPoint y: 345, endPoint x: 585, endPoint y: 361, distance: 15.6
click at [583, 345] on select "Select Role Supervisor Interviewing Briefing" at bounding box center [636, 349] width 165 height 21
select select "45"
click at [554, 340] on select "Select Role Supervisor Interviewing Briefing" at bounding box center [636, 349] width 165 height 21
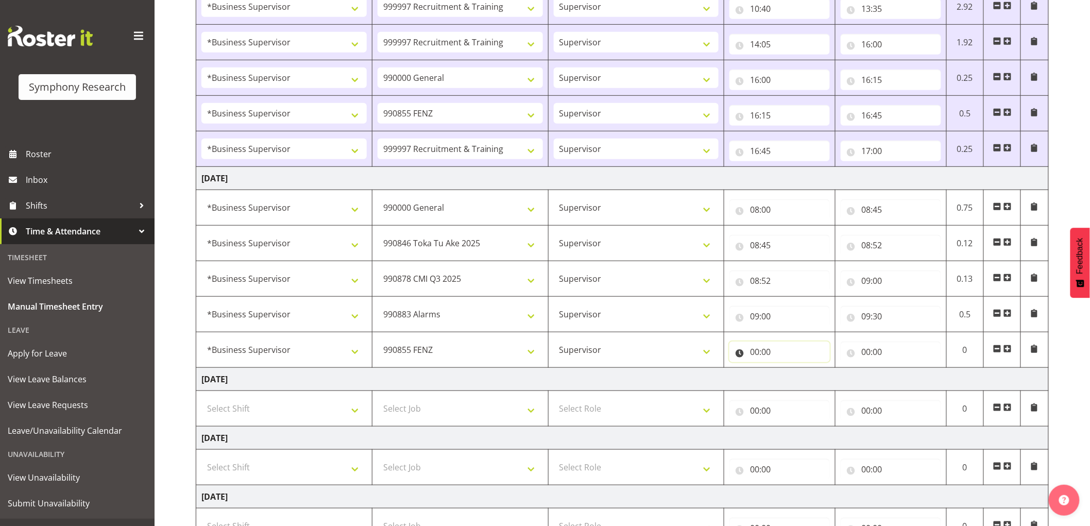
click at [756, 352] on input "00:00" at bounding box center [779, 352] width 100 height 21
click at [797, 375] on select "00 01 02 03 04 05 06 07 08 09 10 11 12 13 14 15 16 17 18 19 20 21 22 23" at bounding box center [799, 378] width 23 height 21
select select "9"
click at [788, 369] on select "00 01 02 03 04 05 06 07 08 09 10 11 12 13 14 15 16 17 18 19 20 21 22 23" at bounding box center [799, 378] width 23 height 21
type input "09:00"
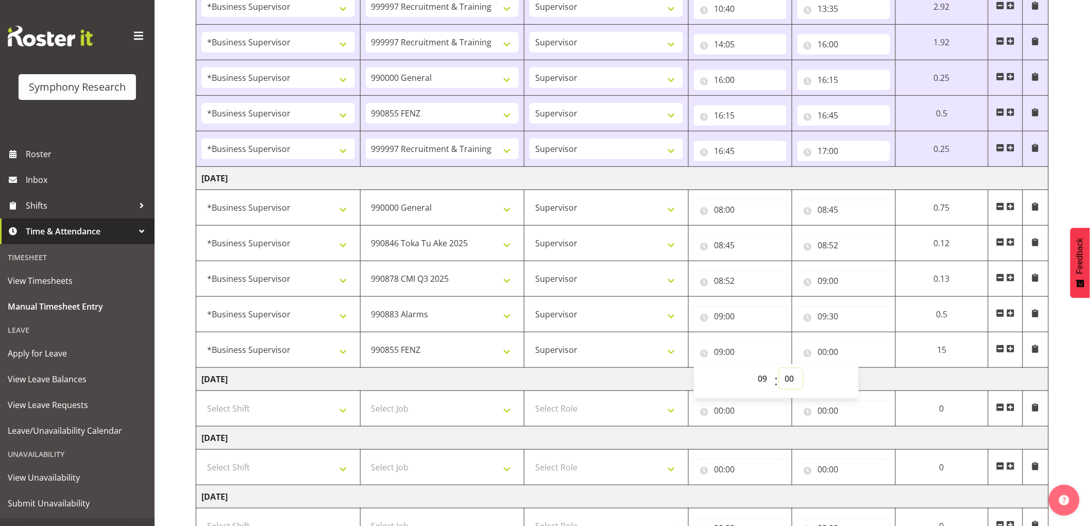
drag, startPoint x: 796, startPoint y: 374, endPoint x: 805, endPoint y: 396, distance: 23.3
click at [796, 374] on select "00 01 02 03 04 05 06 07 08 09 10 11 12 13 14 15 16 17 18 19 20 21 22 23 24 25 2…" at bounding box center [790, 378] width 23 height 21
select select "30"
click at [779, 369] on select "00 01 02 03 04 05 06 07 08 09 10 11 12 13 14 15 16 17 18 19 20 21 22 23 24 25 2…" at bounding box center [790, 378] width 23 height 21
type input "09:30"
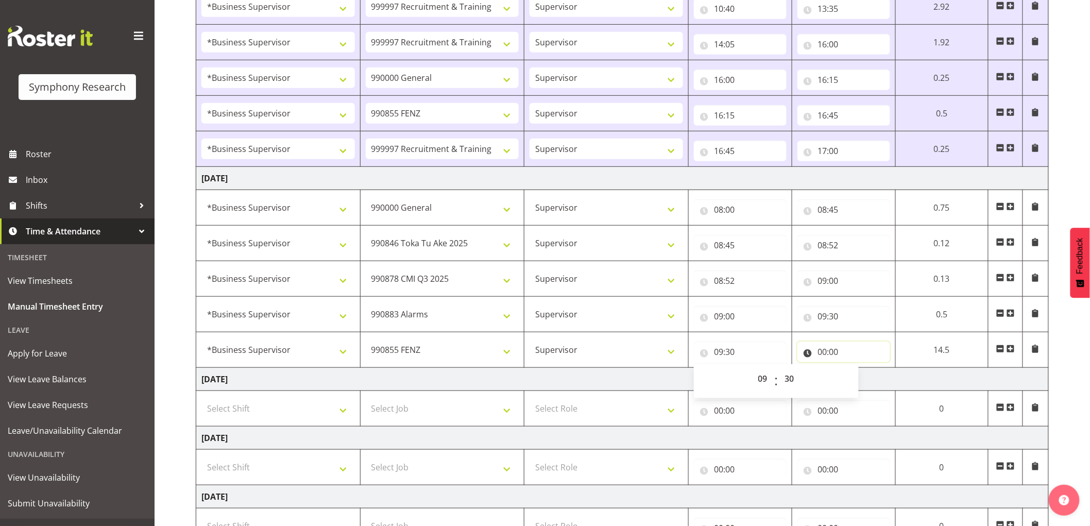
drag, startPoint x: 822, startPoint y: 357, endPoint x: 835, endPoint y: 372, distance: 19.3
click at [822, 359] on input "00:00" at bounding box center [843, 352] width 93 height 21
click at [865, 380] on select "00 01 02 03 04 05 06 07 08 09 10 11 12 13 14 15 16 17 18 19 20 21 22 23" at bounding box center [867, 378] width 23 height 21
select select "10"
click at [879, 369] on select "00 01 02 03 04 05 06 07 08 09 10 11 12 13 14 15 16 17 18 19 20 21 22 23" at bounding box center [867, 378] width 23 height 21
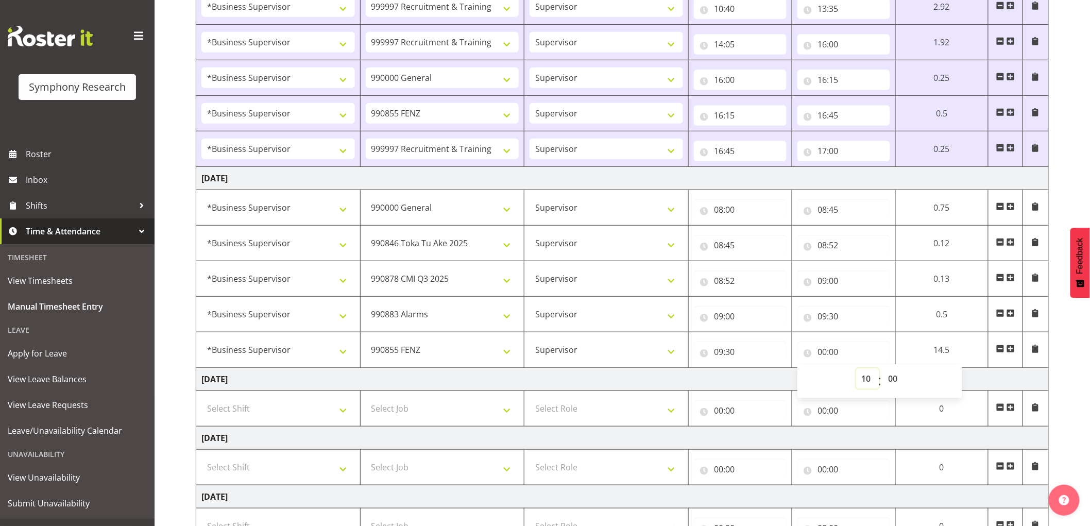
type input "10:00"
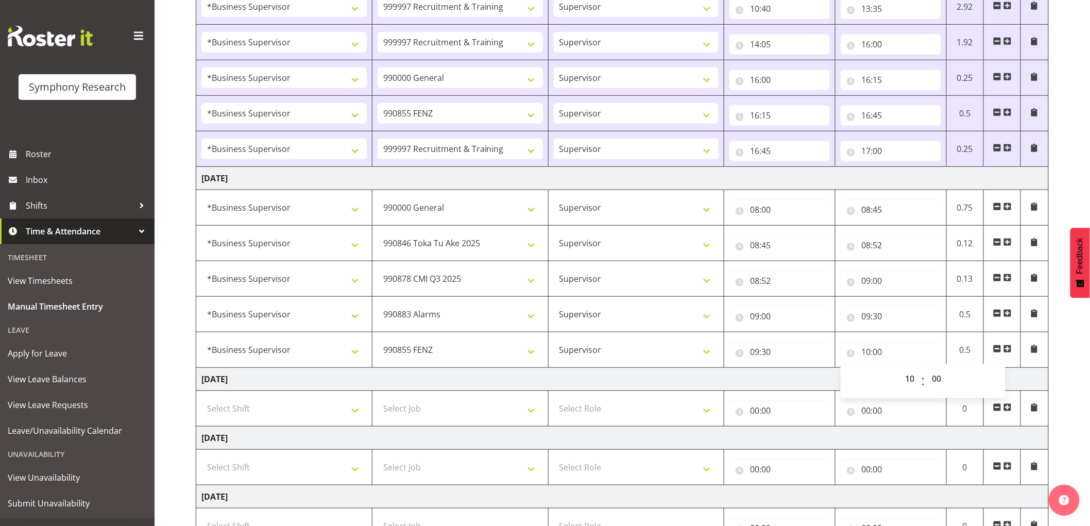
click at [606, 384] on td "Wednesday 13th August 2025" at bounding box center [622, 379] width 853 height 23
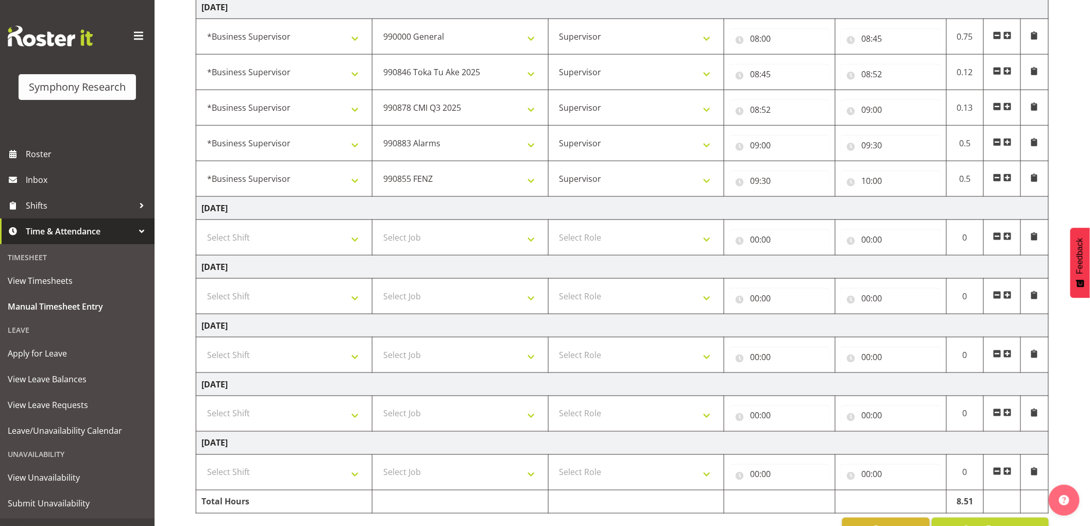
scroll to position [435, 0]
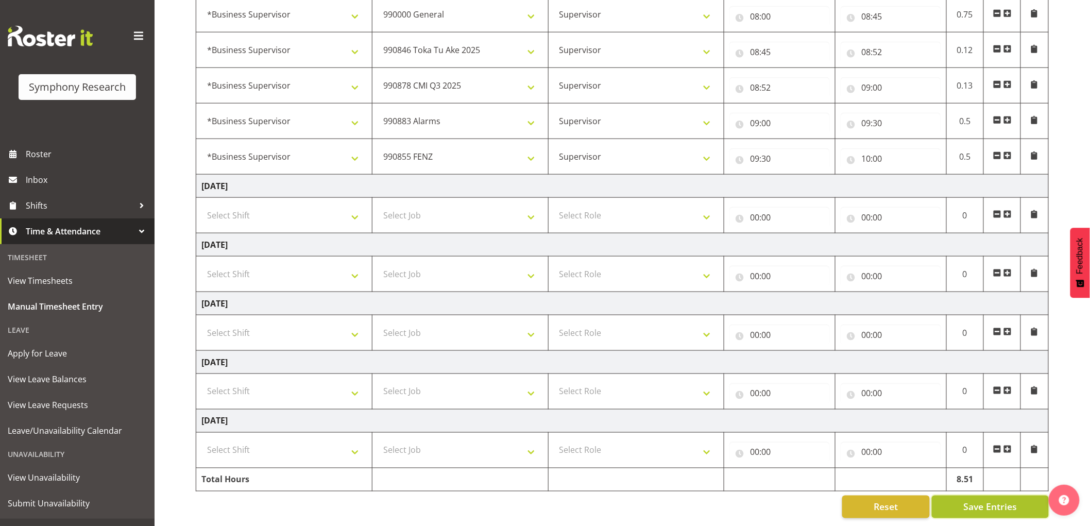
click at [998, 500] on span "Save Entries" at bounding box center [990, 506] width 54 height 13
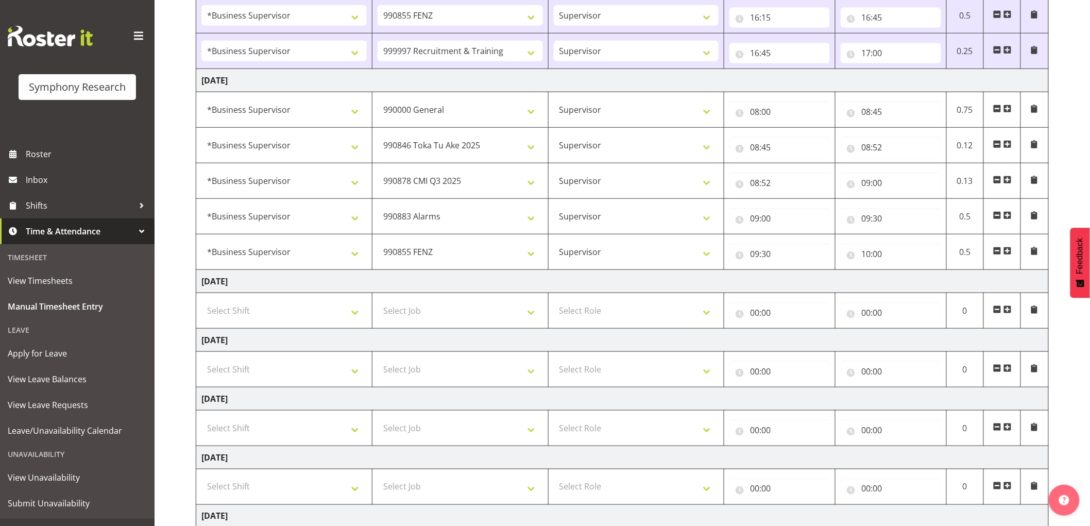
scroll to position [149, 0]
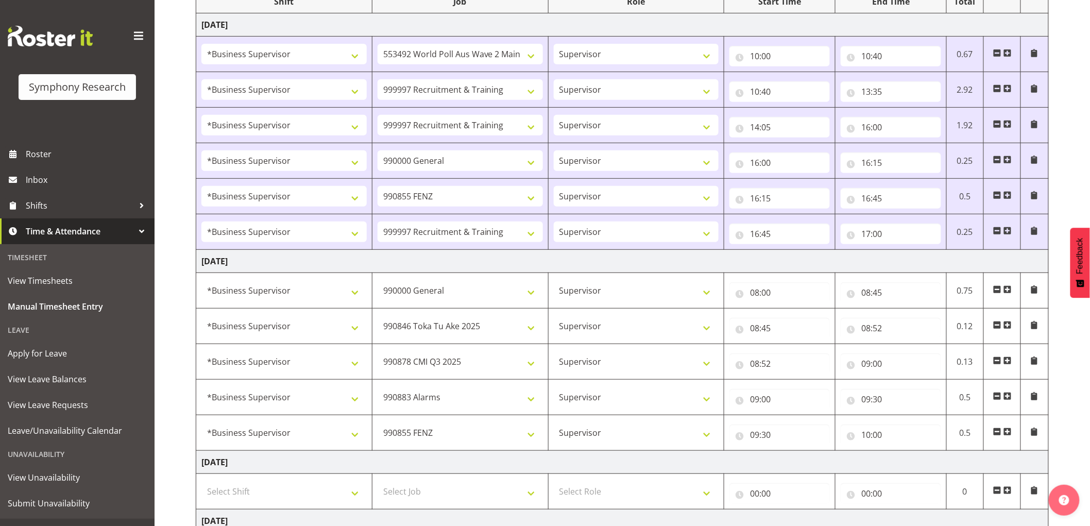
click at [1010, 435] on span at bounding box center [1007, 432] width 8 height 8
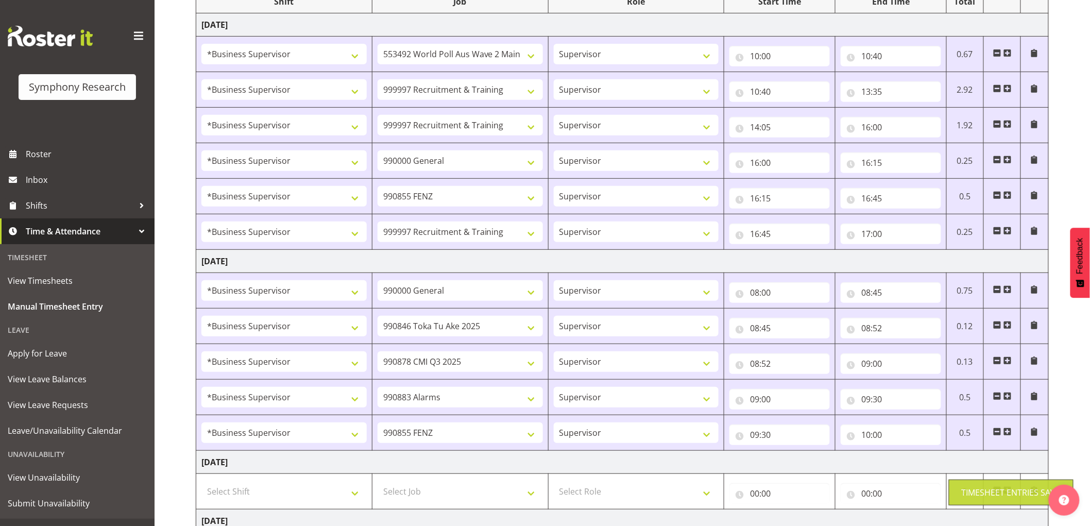
click at [1010, 431] on span at bounding box center [1007, 432] width 8 height 8
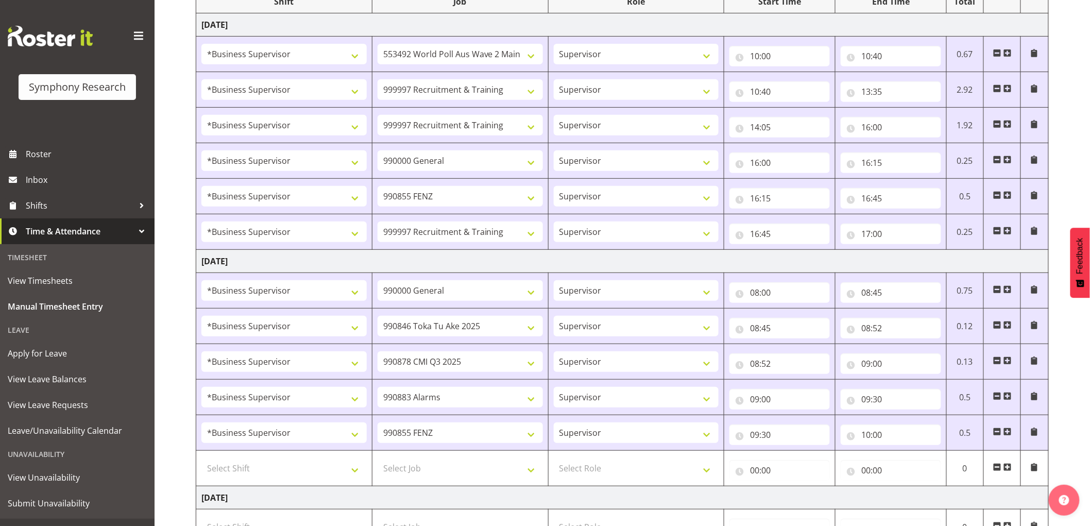
click at [276, 480] on td "Select Shift !!Weekend Residential (Roster IT Shift Label) *Business 9/10am ~ 4…" at bounding box center [284, 469] width 176 height 36
click at [276, 473] on select "Select Shift !!Weekend Residential (Roster IT Shift Label) *Business 9/10am ~ 4…" at bounding box center [283, 468] width 165 height 21
select select "1607"
click at [201, 459] on select "Select Shift !!Weekend Residential (Roster IT Shift Label) *Business 9/10am ~ 4…" at bounding box center [283, 468] width 165 height 21
click at [454, 471] on select "Select Job 550060 IF Admin 553492 World Poll Aus Wave 2 Main 2025 553500 BFM Ju…" at bounding box center [460, 468] width 165 height 21
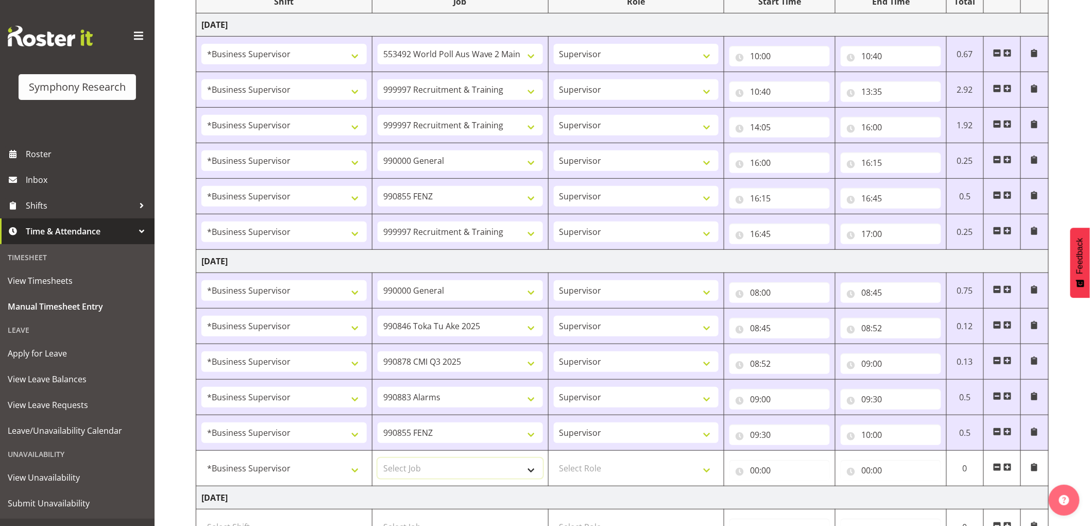
select select "10458"
click at [378, 459] on select "Select Job 550060 IF Admin 553492 World Poll Aus Wave 2 Main 2025 553500 BFM Ju…" at bounding box center [460, 468] width 165 height 21
click at [606, 467] on select "Select Role Supervisor Interviewing Briefing" at bounding box center [636, 468] width 165 height 21
select select "45"
click at [554, 459] on select "Select Role Supervisor Interviewing Briefing" at bounding box center [636, 468] width 165 height 21
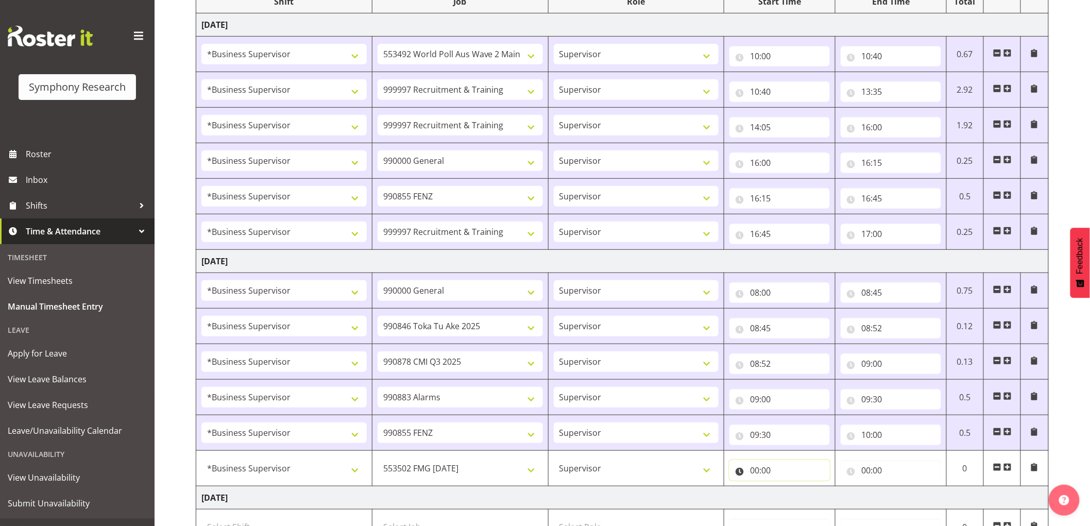
click at [754, 464] on input "00:00" at bounding box center [779, 470] width 100 height 21
click at [786, 493] on div "00 01 02 03 04 05 06 07 08 09 10 11 12 13 14 15 16 17 18 19 20 21 22 23 : 00 01…" at bounding box center [811, 500] width 165 height 26
click at [792, 499] on select "00 01 02 03 04 05 06 07 08 09 10 11 12 13 14 15 16 17 18 19 20 21 22 23" at bounding box center [799, 497] width 23 height 21
select select "10"
click at [788, 487] on select "00 01 02 03 04 05 06 07 08 09 10 11 12 13 14 15 16 17 18 19 20 21 22 23" at bounding box center [799, 497] width 23 height 21
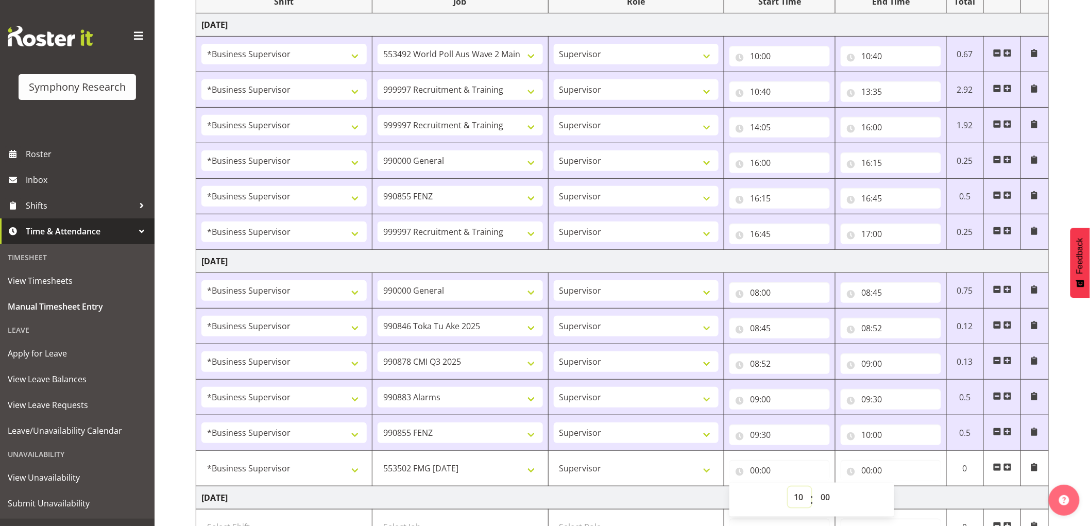
type input "10:00"
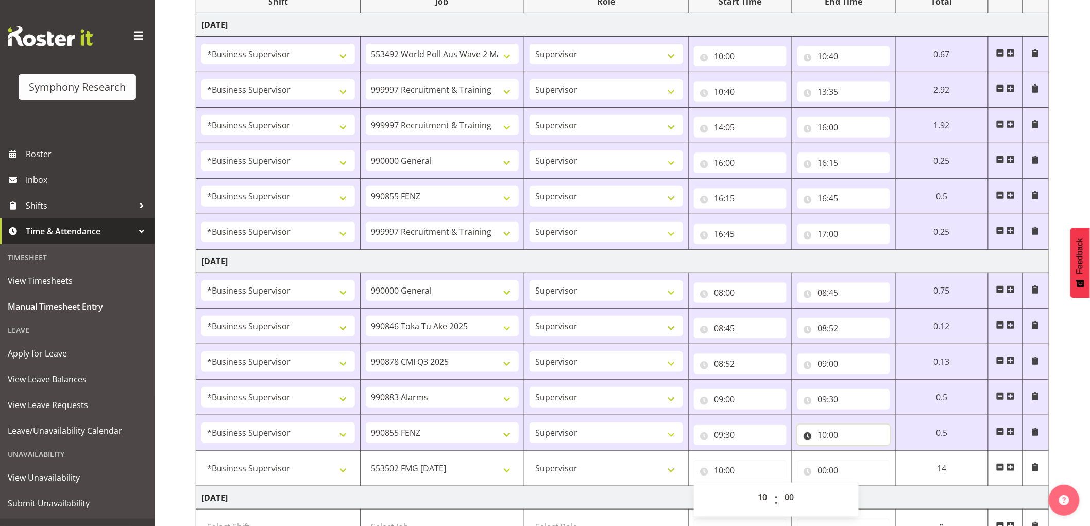
click at [838, 438] on input "10:00" at bounding box center [843, 434] width 93 height 21
click at [870, 467] on select "00 01 02 03 04 05 06 07 08 09 10 11 12 13 14 15 16 17 18 19 20 21 22 23" at bounding box center [867, 461] width 23 height 21
select select "11"
click at [856, 452] on select "00 01 02 03 04 05 06 07 08 09 10 11 12 13 14 15 16 17 18 19 20 21 22 23" at bounding box center [867, 461] width 23 height 21
type input "11:00"
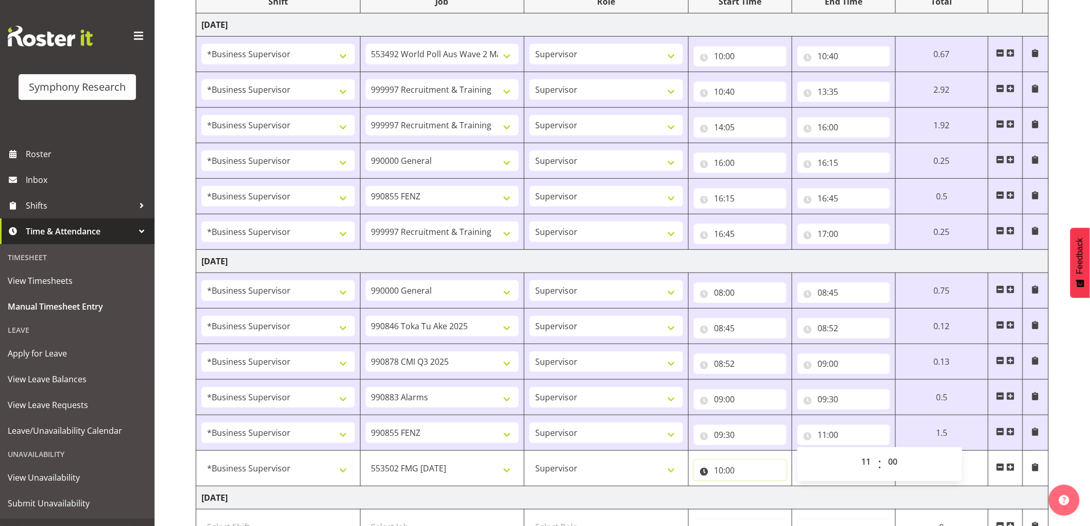
click at [720, 472] on input "10:00" at bounding box center [740, 470] width 93 height 21
click at [765, 495] on select "00 01 02 03 04 05 06 07 08 09 10 11 12 13 14 15 16 17 18 19 20 21 22 23" at bounding box center [764, 497] width 23 height 21
select select "11"
click at [753, 487] on select "00 01 02 03 04 05 06 07 08 09 10 11 12 13 14 15 16 17 18 19 20 21 22 23" at bounding box center [764, 497] width 23 height 21
type input "11:00"
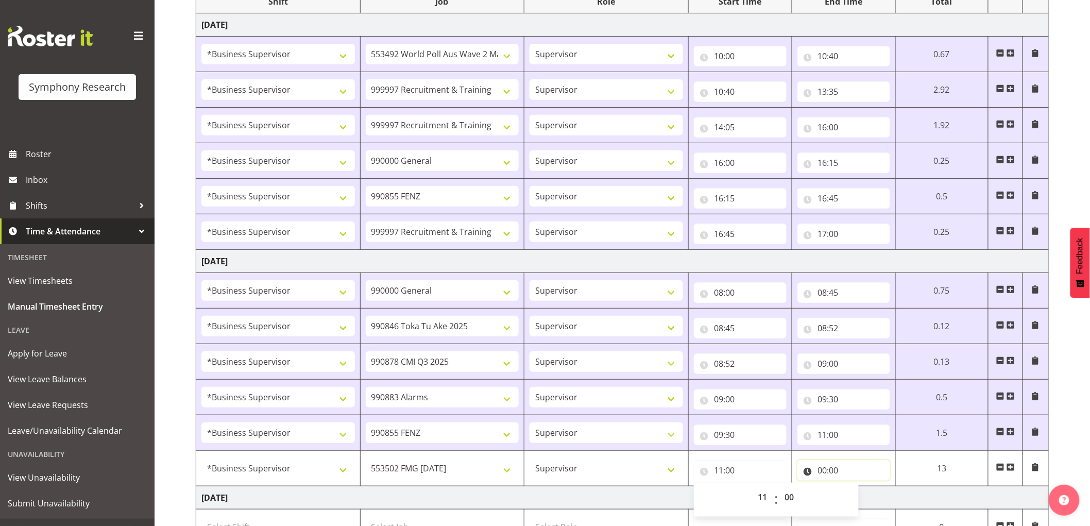
click at [830, 468] on input "00:00" at bounding box center [843, 470] width 93 height 21
click at [866, 499] on select "00 01 02 03 04 05 06 07 08 09 10 11 12 13 14 15 16 17 18 19 20 21 22 23" at bounding box center [867, 497] width 23 height 21
select select "12"
click at [879, 487] on select "00 01 02 03 04 05 06 07 08 09 10 11 12 13 14 15 16 17 18 19 20 21 22 23" at bounding box center [867, 497] width 23 height 21
type input "12:00"
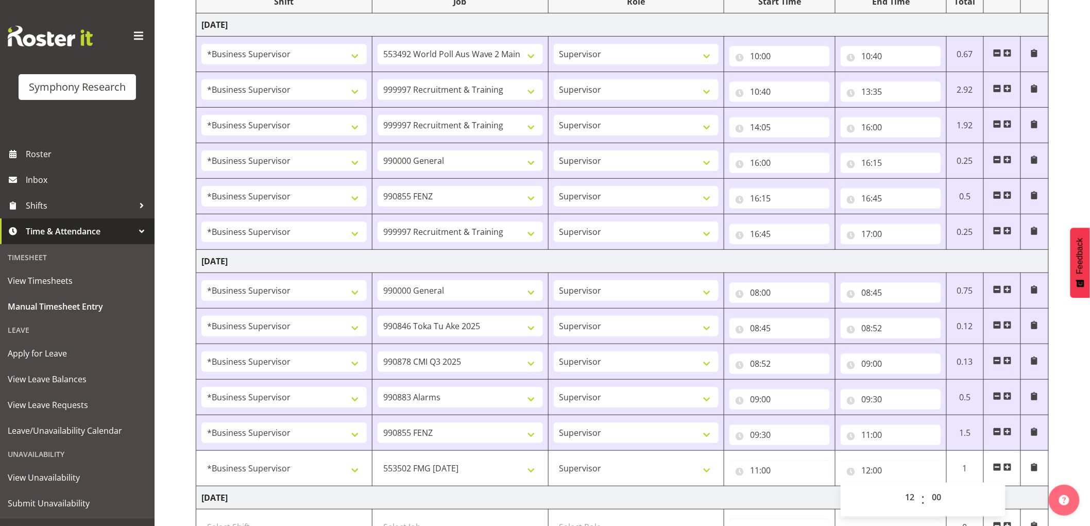
click at [1011, 466] on span at bounding box center [1007, 467] width 8 height 8
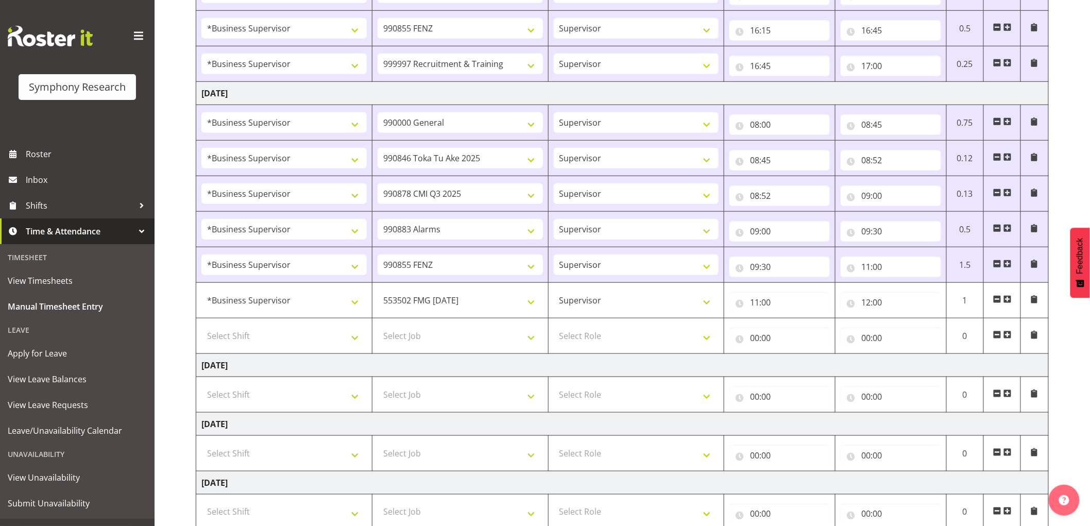
scroll to position [321, 0]
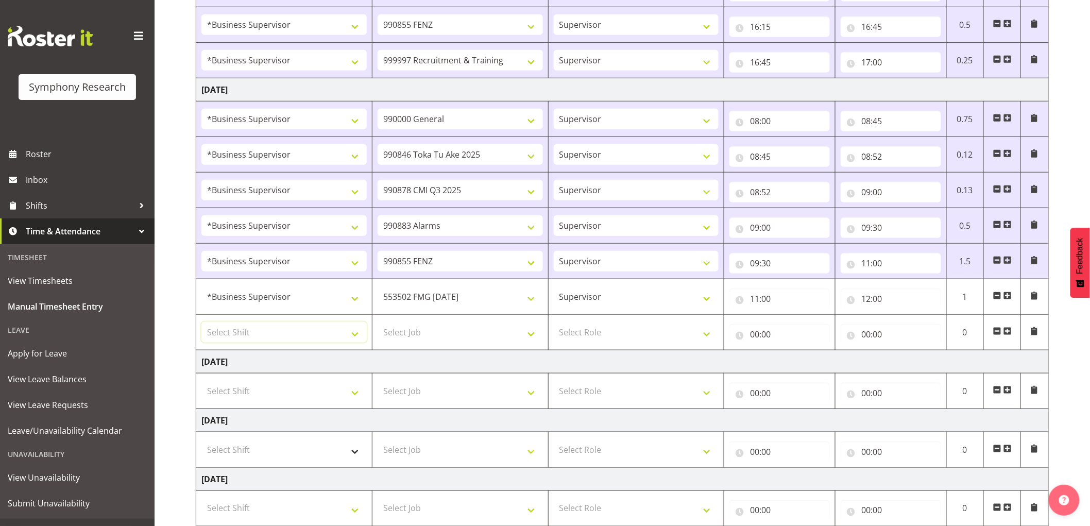
drag, startPoint x: 273, startPoint y: 333, endPoint x: 244, endPoint y: 452, distance: 122.6
click at [273, 333] on select "Select Shift !!Weekend Residential (Roster IT Shift Label) *Business 9/10am ~ 4…" at bounding box center [283, 332] width 165 height 21
select select "1607"
click at [201, 322] on select "Select Shift !!Weekend Residential (Roster IT Shift Label) *Business 9/10am ~ 4…" at bounding box center [283, 332] width 165 height 21
click at [435, 326] on select "Select Job 550060 IF Admin 553492 World Poll Aus Wave 2 Main 2025 553500 BFM Ju…" at bounding box center [460, 332] width 165 height 21
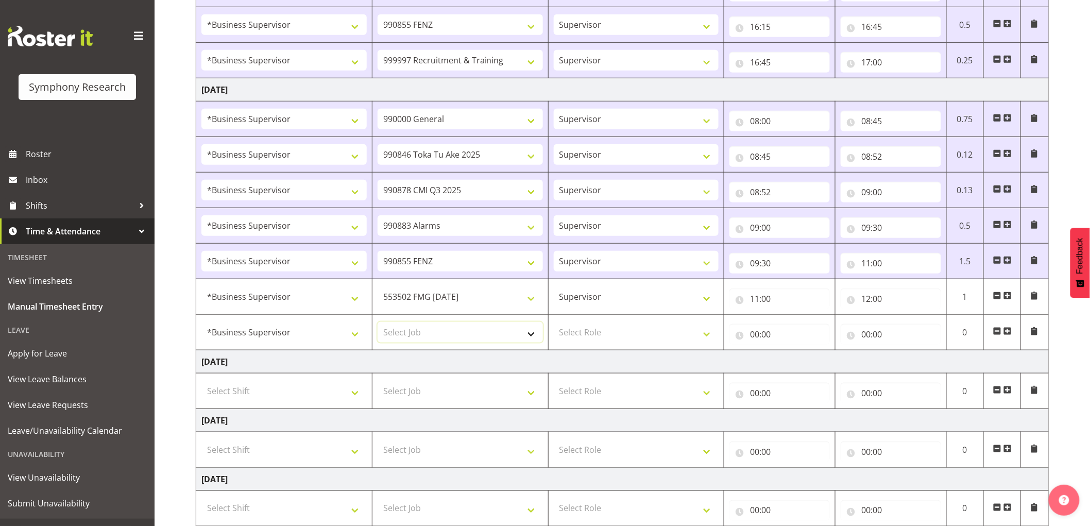
select select "10242"
click at [378, 322] on select "Select Job 550060 IF Admin 553492 World Poll Aus Wave 2 Main 2025 553500 BFM Ju…" at bounding box center [460, 332] width 165 height 21
drag, startPoint x: 591, startPoint y: 335, endPoint x: 594, endPoint y: 343, distance: 8.1
click at [591, 335] on select "Select Role Supervisor Interviewing Briefing" at bounding box center [636, 332] width 165 height 21
select select "45"
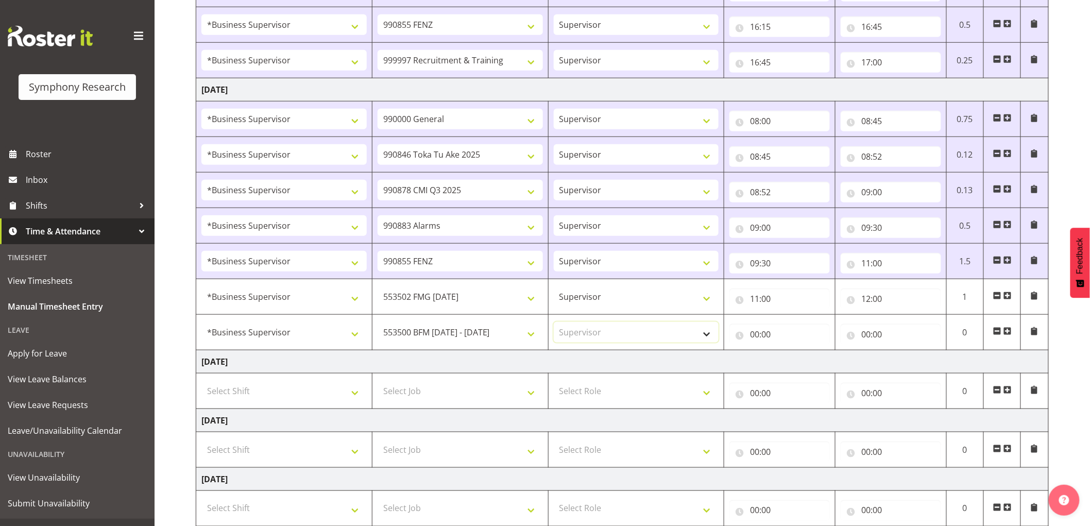
click at [554, 322] on select "Select Role Supervisor Interviewing Briefing" at bounding box center [636, 332] width 165 height 21
drag, startPoint x: 758, startPoint y: 327, endPoint x: 761, endPoint y: 336, distance: 10.3
click at [758, 327] on input "00:00" at bounding box center [779, 334] width 100 height 21
click at [802, 364] on select "00 01 02 03 04 05 06 07 08 09 10 11 12 13 14 15 16 17 18 19 20 21 22 23" at bounding box center [799, 361] width 23 height 21
select select "12"
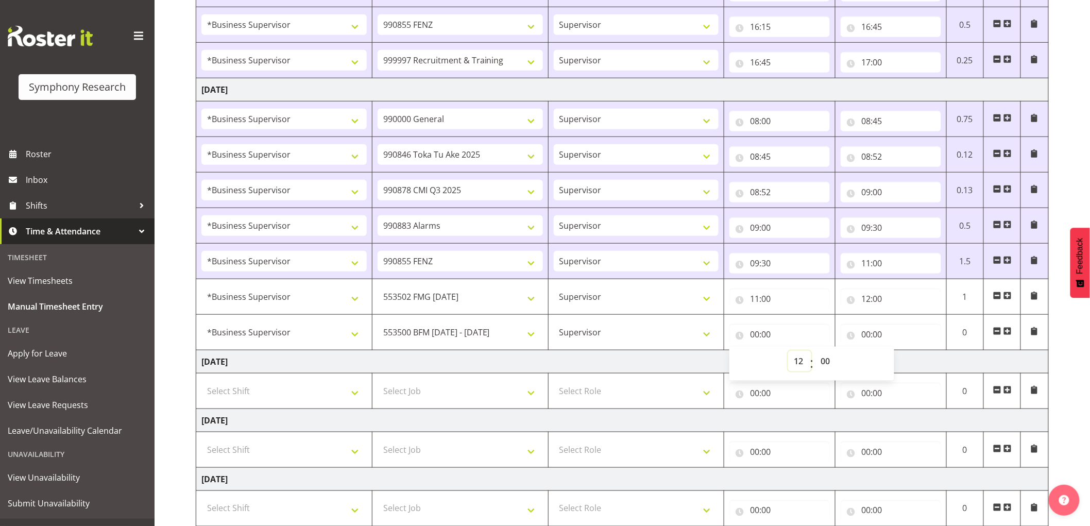
click at [788, 351] on select "00 01 02 03 04 05 06 07 08 09 10 11 12 13 14 15 16 17 18 19 20 21 22 23" at bounding box center [799, 361] width 23 height 21
type input "12:00"
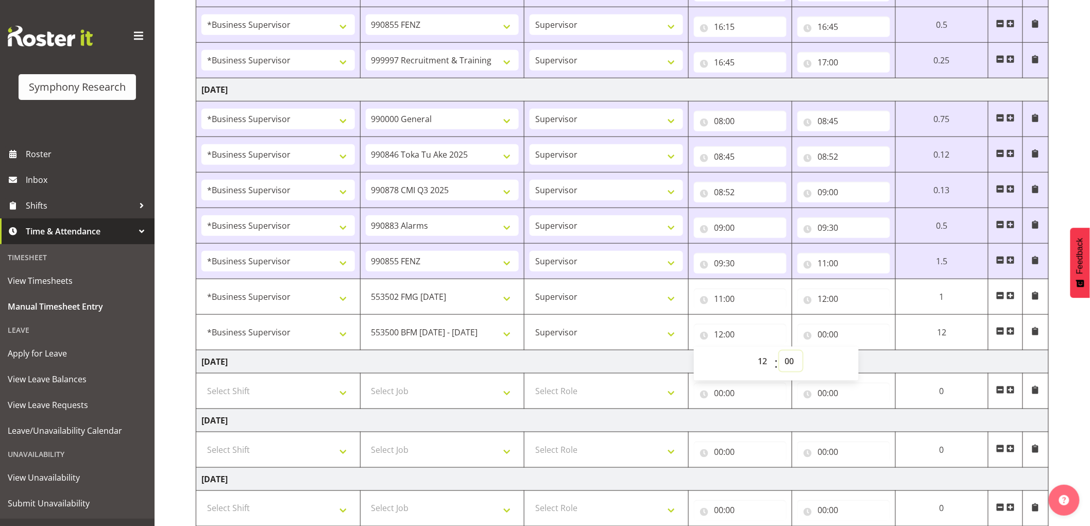
drag, startPoint x: 787, startPoint y: 361, endPoint x: 792, endPoint y: 370, distance: 10.4
click at [791, 364] on select "00 01 02 03 04 05 06 07 08 09 10 11 12 13 14 15 16 17 18 19 20 21 22 23 24 25 2…" at bounding box center [790, 361] width 23 height 21
select select "30"
click at [779, 351] on select "00 01 02 03 04 05 06 07 08 09 10 11 12 13 14 15 16 17 18 19 20 21 22 23 24 25 2…" at bounding box center [790, 361] width 23 height 21
type input "12:30"
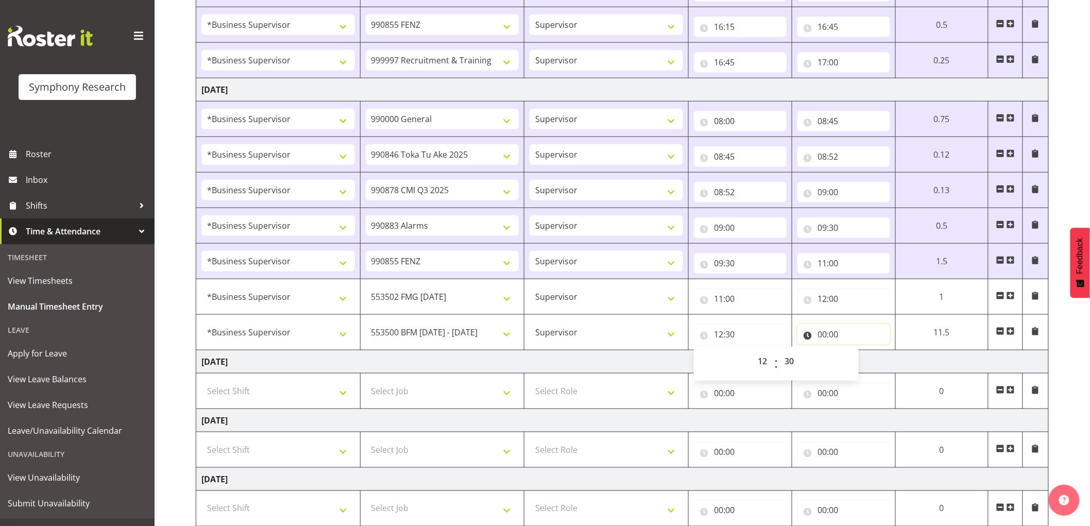
click at [826, 333] on input "00:00" at bounding box center [843, 334] width 93 height 21
drag, startPoint x: 867, startPoint y: 359, endPoint x: 879, endPoint y: 390, distance: 33.1
click at [867, 359] on select "00 01 02 03 04 05 06 07 08 09 10 11 12 13 14 15 16 17 18 19 20 21 22 23" at bounding box center [867, 361] width 23 height 21
select select "15"
click at [879, 351] on select "00 01 02 03 04 05 06 07 08 09 10 11 12 13 14 15 16 17 18 19 20 21 22 23" at bounding box center [867, 361] width 23 height 21
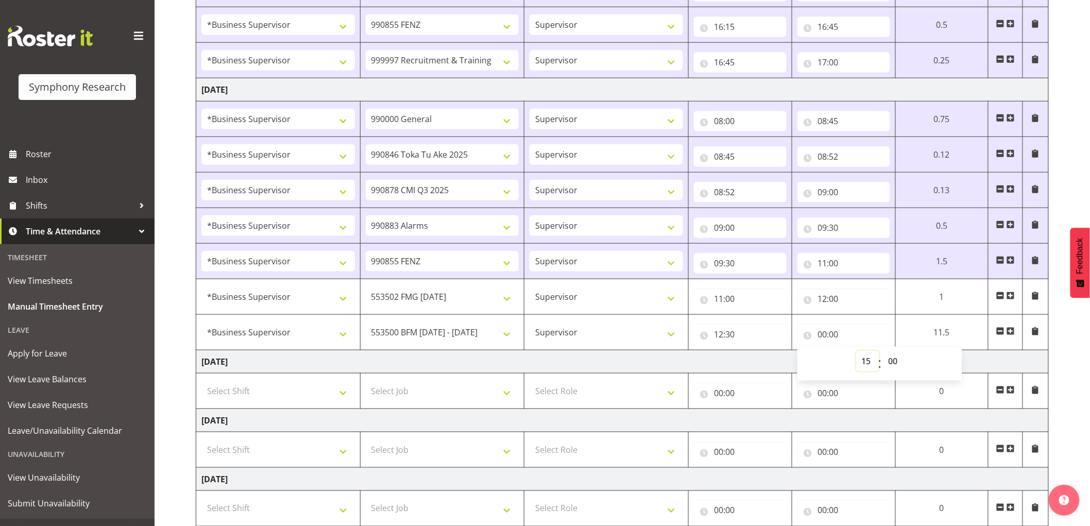
type input "15:00"
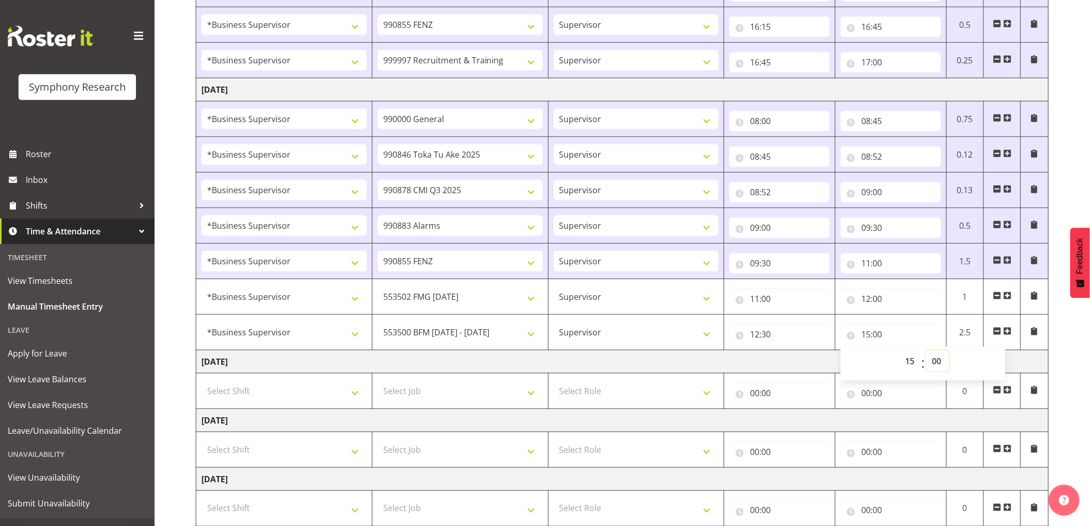
click at [930, 356] on select "00 01 02 03 04 05 06 07 08 09 10 11 12 13 14 15 16 17 18 19 20 21 22 23 24 25 2…" at bounding box center [937, 361] width 23 height 21
select select "30"
click at [926, 351] on select "00 01 02 03 04 05 06 07 08 09 10 11 12 13 14 15 16 17 18 19 20 21 22 23 24 25 2…" at bounding box center [937, 361] width 23 height 21
type input "15:30"
click at [1010, 331] on span at bounding box center [1007, 331] width 8 height 8
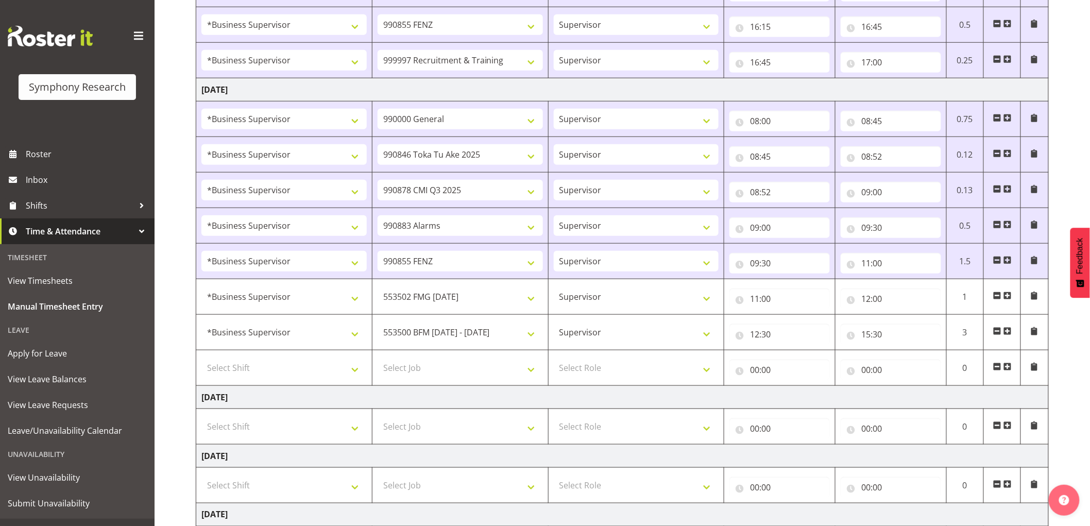
click at [229, 379] on td "Select Shift !!Weekend Residential (Roster IT Shift Label) *Business 9/10am ~ 4…" at bounding box center [284, 368] width 176 height 36
drag, startPoint x: 251, startPoint y: 365, endPoint x: 250, endPoint y: 359, distance: 5.7
click at [251, 365] on select "Select Shift !!Weekend Residential (Roster IT Shift Label) *Business 9/10am ~ 4…" at bounding box center [283, 367] width 165 height 21
select select "1607"
click at [201, 358] on select "Select Shift !!Weekend Residential (Roster IT Shift Label) *Business 9/10am ~ 4…" at bounding box center [283, 367] width 165 height 21
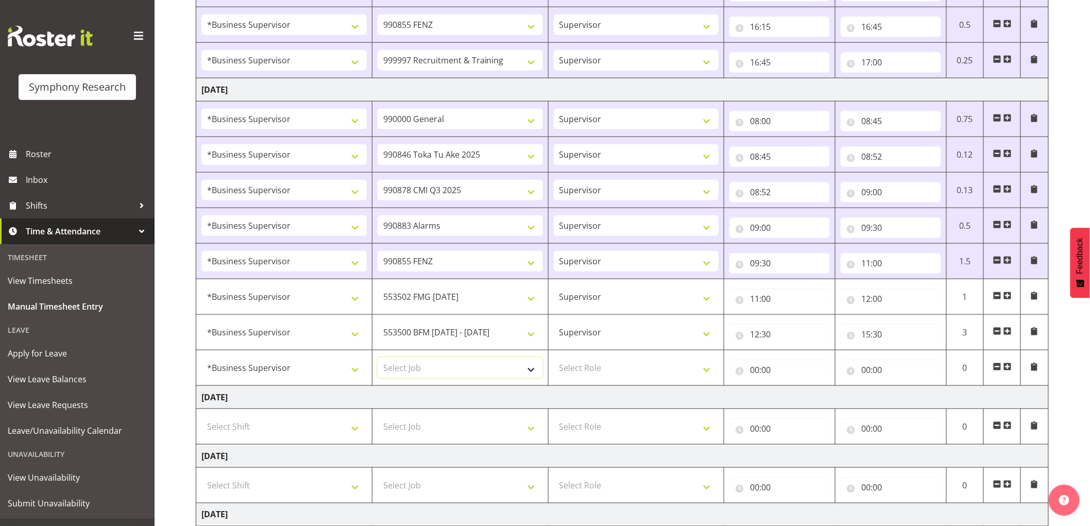
drag, startPoint x: 426, startPoint y: 369, endPoint x: 387, endPoint y: 388, distance: 42.9
click at [426, 369] on select "Select Job 550060 IF Admin 553492 World Poll Aus Wave 2 Main 2025 553500 BFM Ju…" at bounding box center [460, 367] width 165 height 21
select select "2379"
click at [378, 358] on select "Select Job 550060 IF Admin 553492 World Poll Aus Wave 2 Main 2025 553500 BFM Ju…" at bounding box center [460, 367] width 165 height 21
drag, startPoint x: 599, startPoint y: 369, endPoint x: 594, endPoint y: 378, distance: 9.7
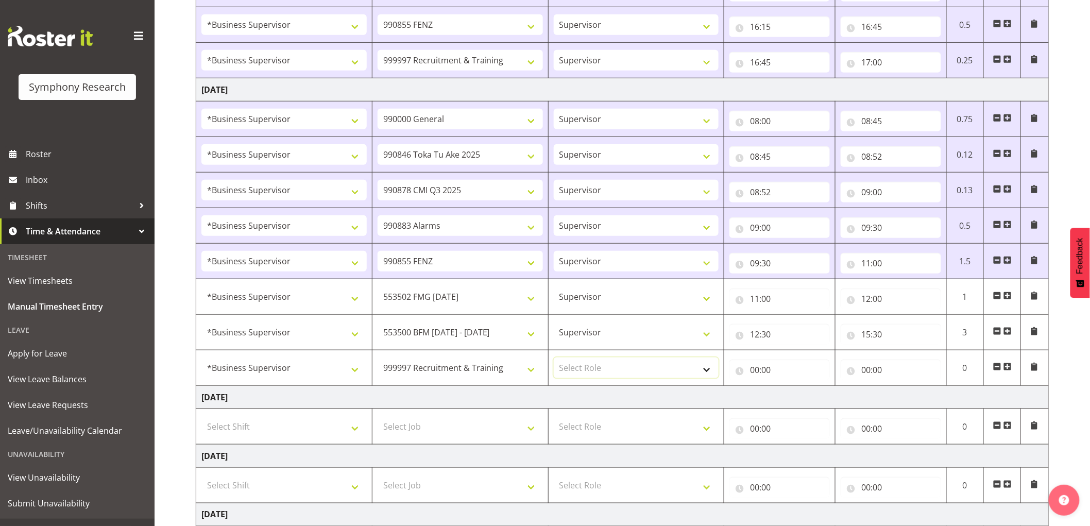
click at [598, 370] on select "Select Role Supervisor Interviewing Briefing" at bounding box center [636, 367] width 165 height 21
select select "45"
click at [554, 358] on select "Select Role Supervisor Interviewing Briefing" at bounding box center [636, 367] width 165 height 21
click at [764, 369] on input "00:00" at bounding box center [779, 370] width 100 height 21
click at [794, 394] on select "00 01 02 03 04 05 06 07 08 09 10 11 12 13 14 15 16 17 18 19 20 21 22 23" at bounding box center [799, 396] width 23 height 21
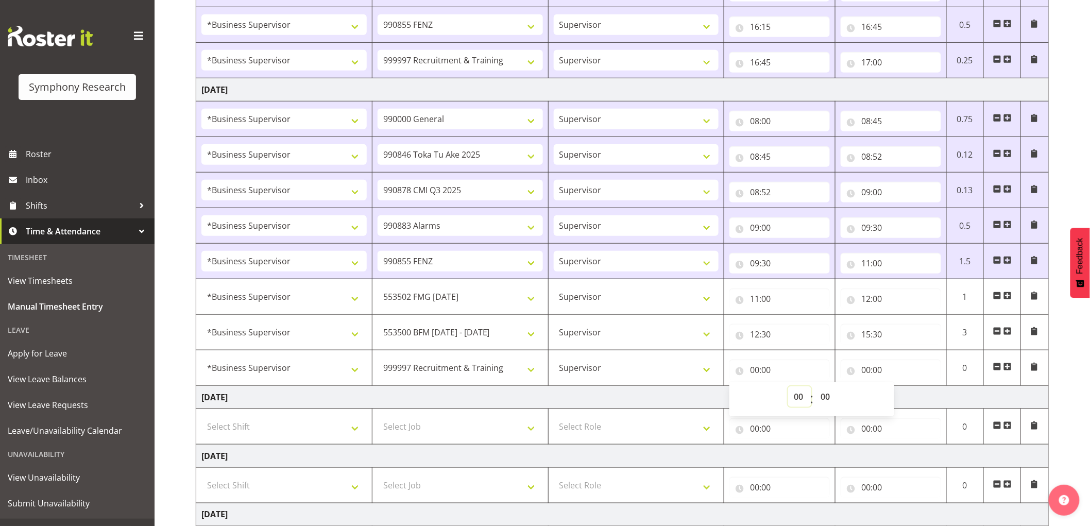
select select "15"
click at [788, 387] on select "00 01 02 03 04 05 06 07 08 09 10 11 12 13 14 15 16 17 18 19 20 21 22 23" at bounding box center [799, 396] width 23 height 21
type input "15:00"
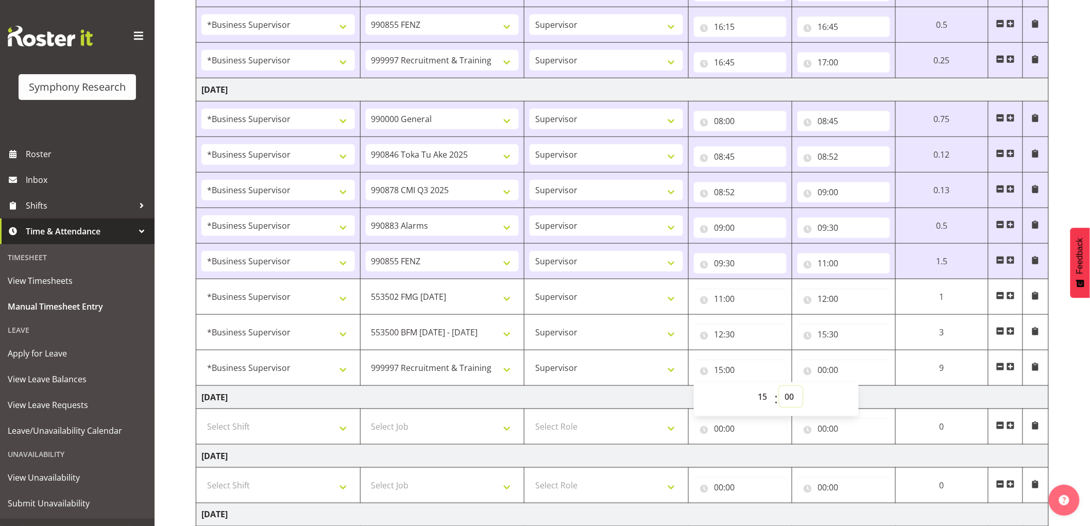
click at [796, 398] on select "00 01 02 03 04 05 06 07 08 09 10 11 12 13 14 15 16 17 18 19 20 21 22 23 24 25 2…" at bounding box center [790, 396] width 23 height 21
select select "30"
click at [779, 387] on select "00 01 02 03 04 05 06 07 08 09 10 11 12 13 14 15 16 17 18 19 20 21 22 23 24 25 2…" at bounding box center [790, 396] width 23 height 21
type input "15:30"
click at [828, 364] on input "00:00" at bounding box center [843, 370] width 93 height 21
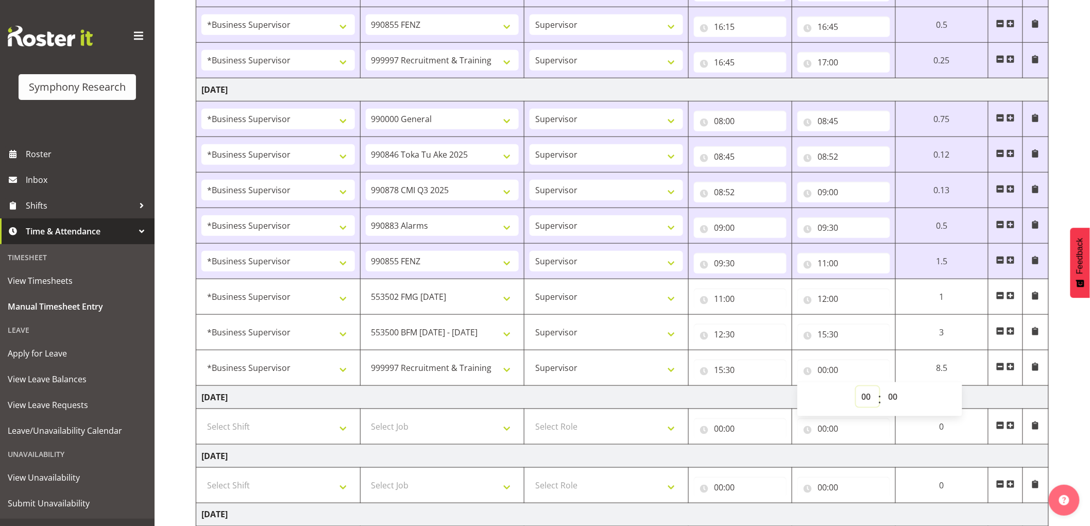
drag, startPoint x: 867, startPoint y: 398, endPoint x: 877, endPoint y: 400, distance: 10.5
click at [867, 398] on select "00 01 02 03 04 05 06 07 08 09 10 11 12 13 14 15 16 17 18 19 20 21 22 23" at bounding box center [867, 396] width 23 height 21
select select "17"
click at [879, 387] on select "00 01 02 03 04 05 06 07 08 09 10 11 12 13 14 15 16 17 18 19 20 21 22 23" at bounding box center [867, 396] width 23 height 21
type input "17:00"
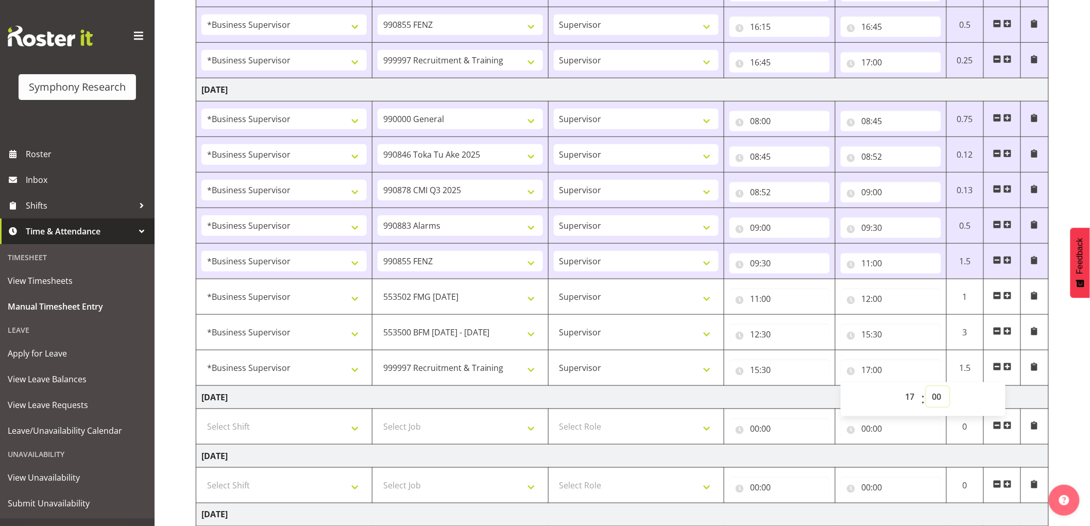
click at [945, 396] on select "00 01 02 03 04 05 06 07 08 09 10 11 12 13 14 15 16 17 18 19 20 21 22 23 24 25 2…" at bounding box center [937, 396] width 23 height 21
select select "30"
click at [926, 387] on select "00 01 02 03 04 05 06 07 08 09 10 11 12 13 14 15 16 17 18 19 20 21 22 23 24 25 2…" at bounding box center [937, 396] width 23 height 21
type input "17:30"
click at [1070, 395] on div "August 11th - August 17th 2025 Shift Job Role Start Time End Time Total Monday …" at bounding box center [643, 250] width 894 height 974
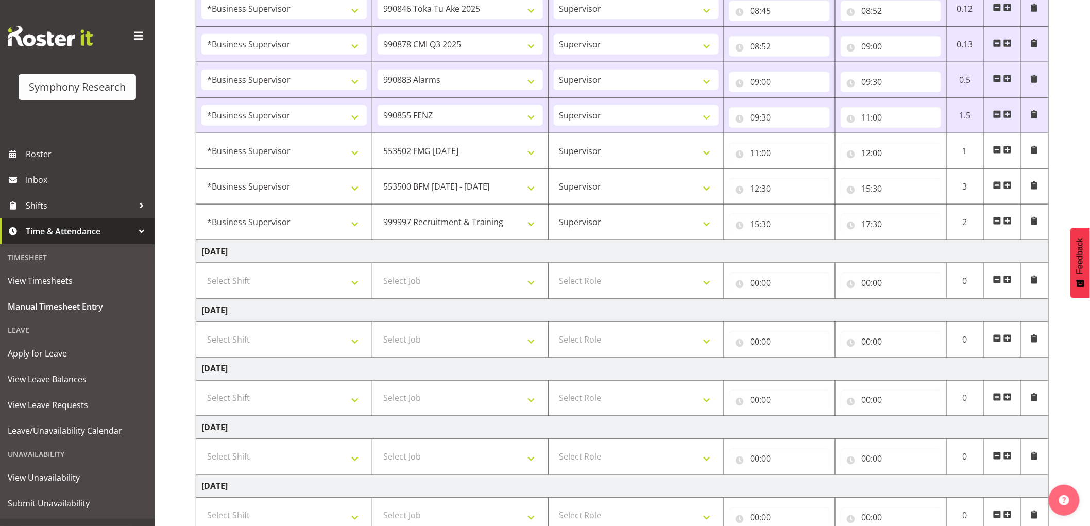
scroll to position [542, 0]
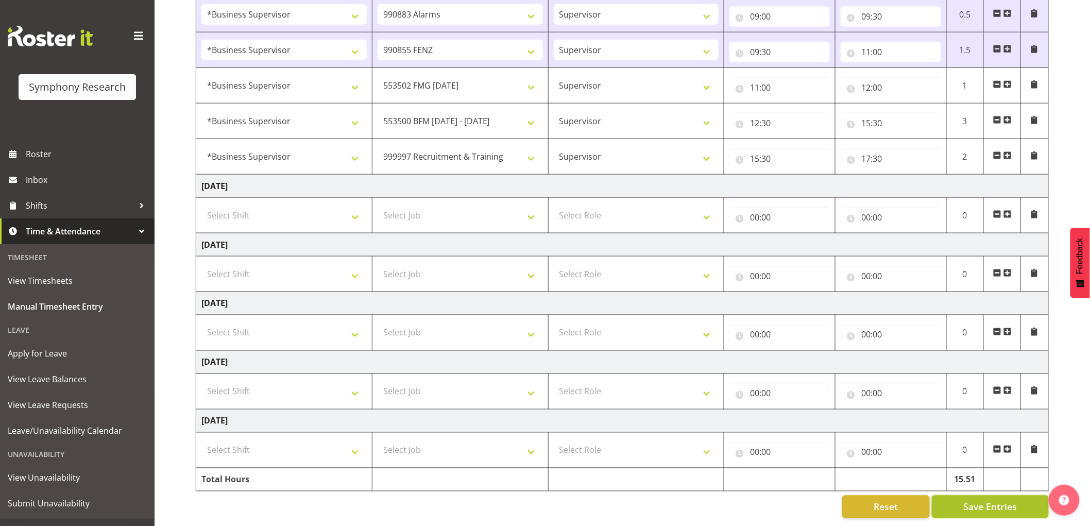
click at [961, 497] on button "Save Entries" at bounding box center [990, 507] width 117 height 23
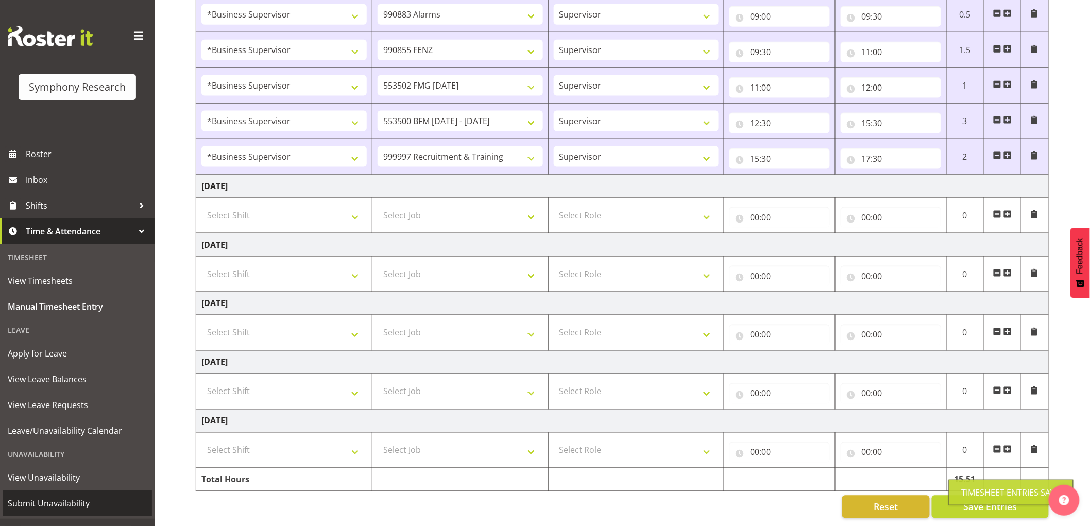
click at [87, 501] on span "Submit Unavailability" at bounding box center [77, 503] width 139 height 15
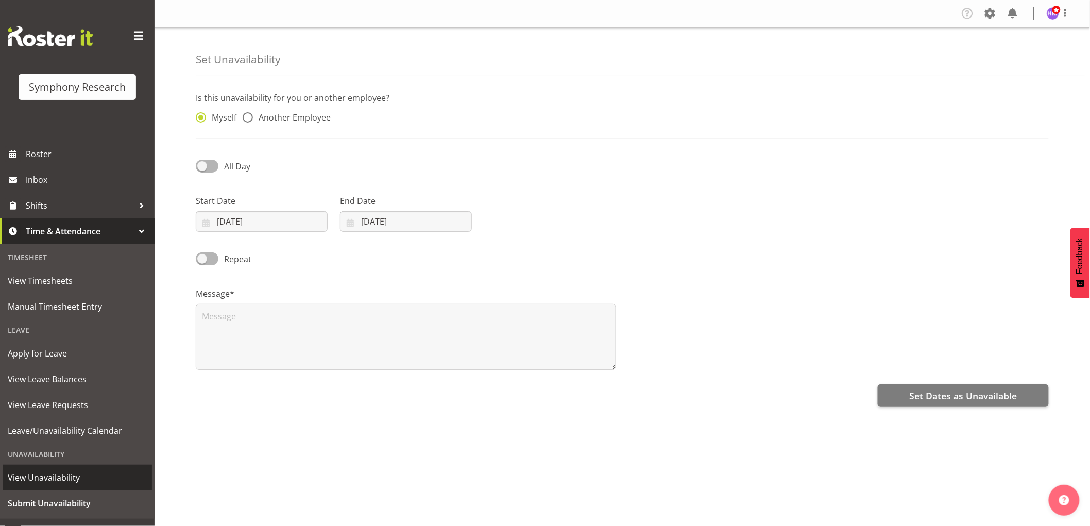
click at [63, 485] on span "View Unavailability" at bounding box center [77, 477] width 139 height 15
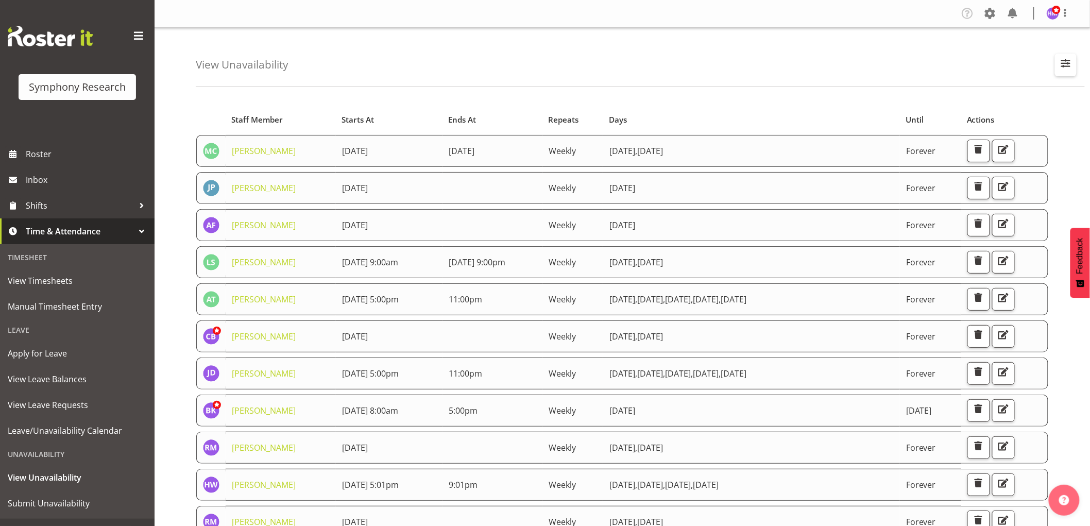
click at [1058, 69] on button "button" at bounding box center [1066, 65] width 22 height 23
click at [1028, 112] on input "text" at bounding box center [999, 112] width 138 height 21
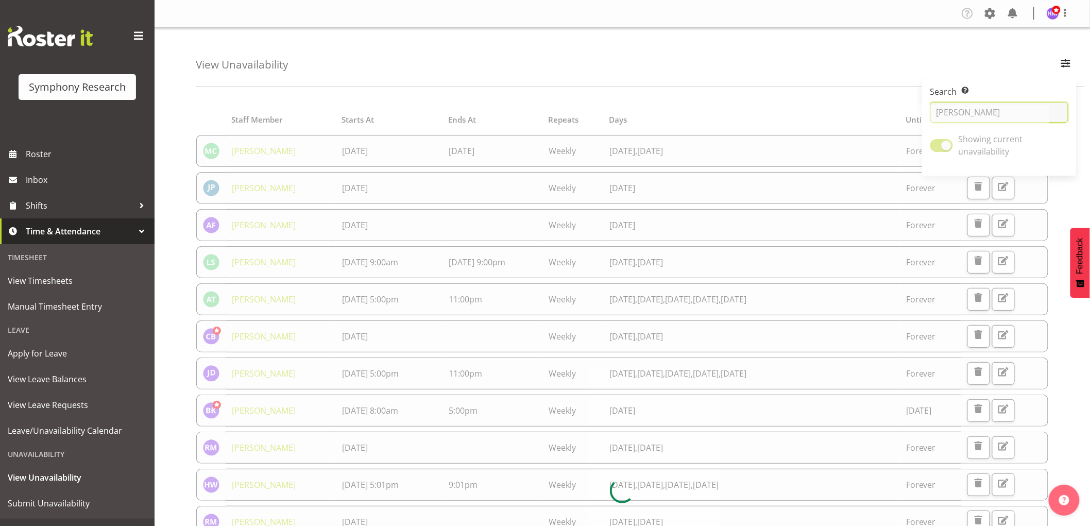
type input "Hitesh"
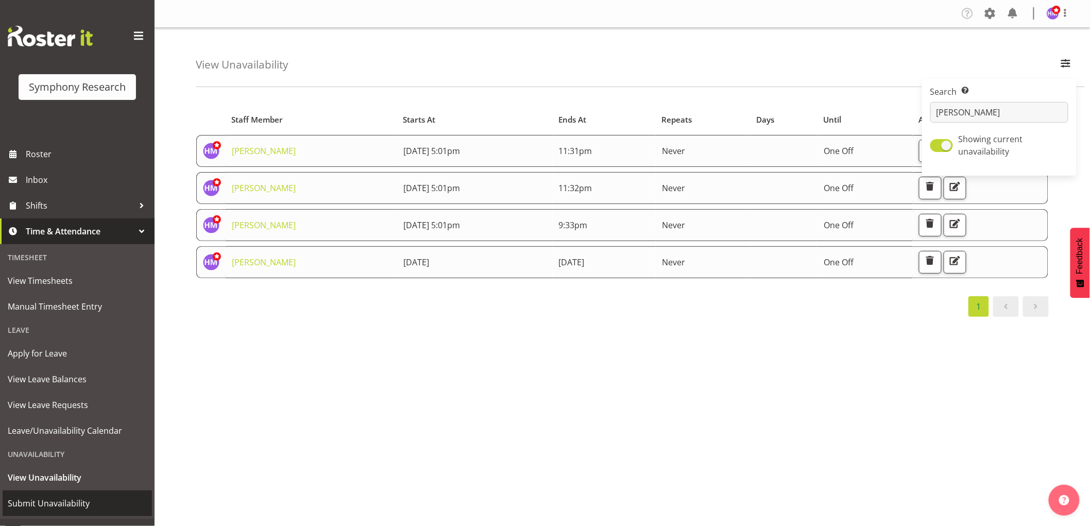
click at [89, 507] on span "Submit Unavailability" at bounding box center [77, 503] width 139 height 15
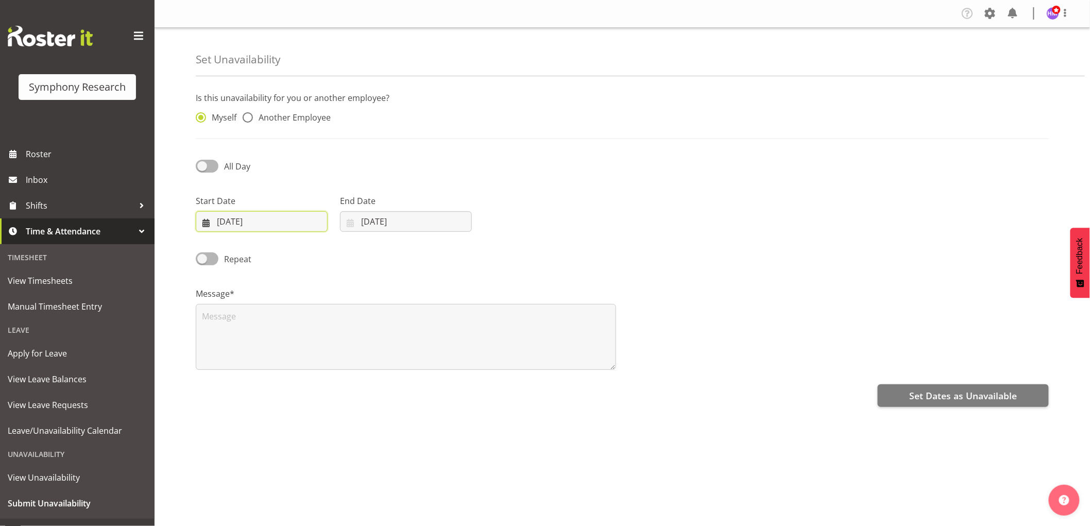
click at [235, 227] on input "[DATE]" at bounding box center [262, 221] width 132 height 21
click at [231, 371] on link "18" at bounding box center [236, 363] width 21 height 19
drag, startPoint x: 244, startPoint y: 218, endPoint x: 236, endPoint y: 245, distance: 28.0
click at [236, 225] on input "[DATE]" at bounding box center [262, 221] width 132 height 21
click at [316, 362] on span "22" at bounding box center [320, 364] width 8 height 10
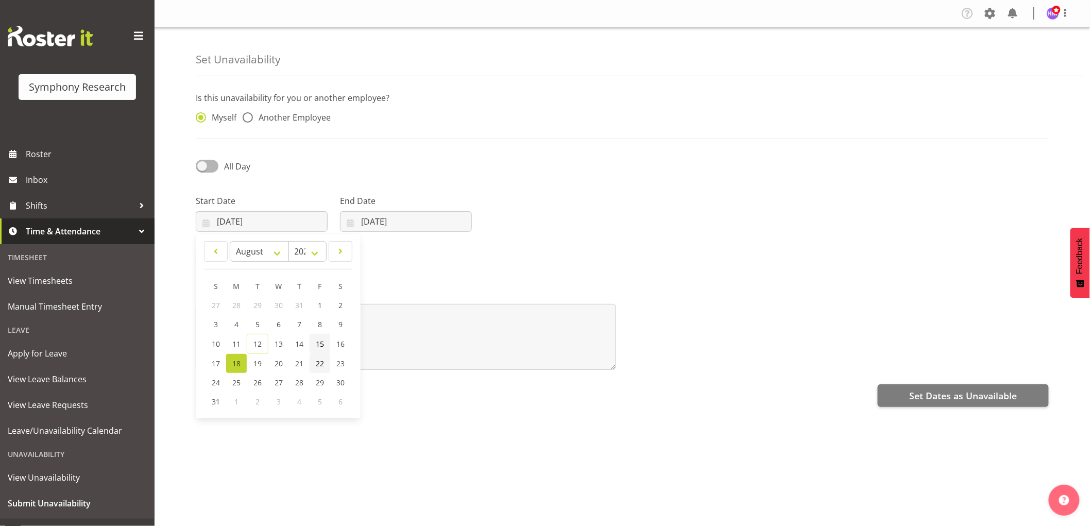
type input "[DATE]"
click at [388, 225] on input "[DATE]" at bounding box center [406, 221] width 132 height 21
click at [356, 382] on span "24" at bounding box center [360, 383] width 8 height 10
type input "[DATE]"
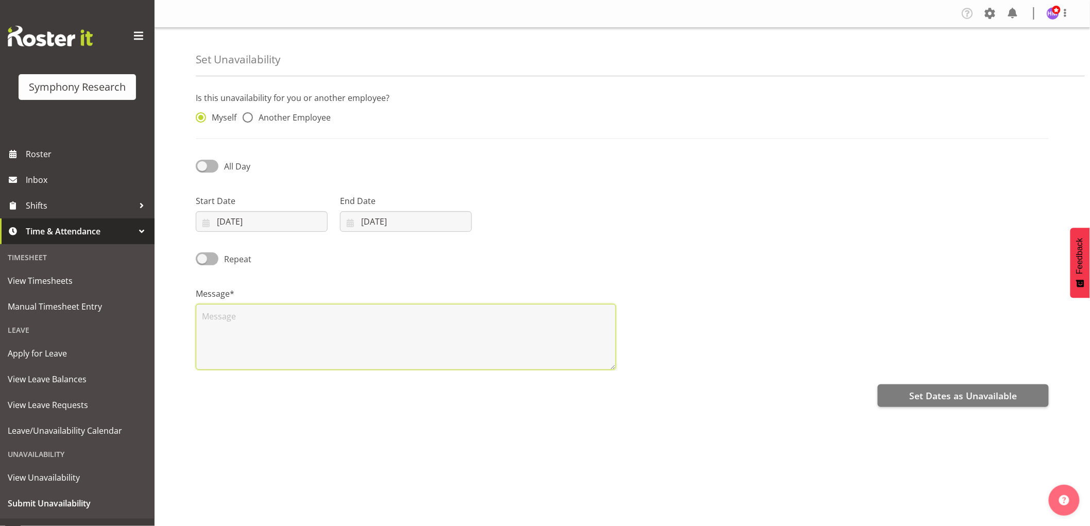
click at [261, 343] on textarea at bounding box center [406, 337] width 420 height 66
type textarea "s"
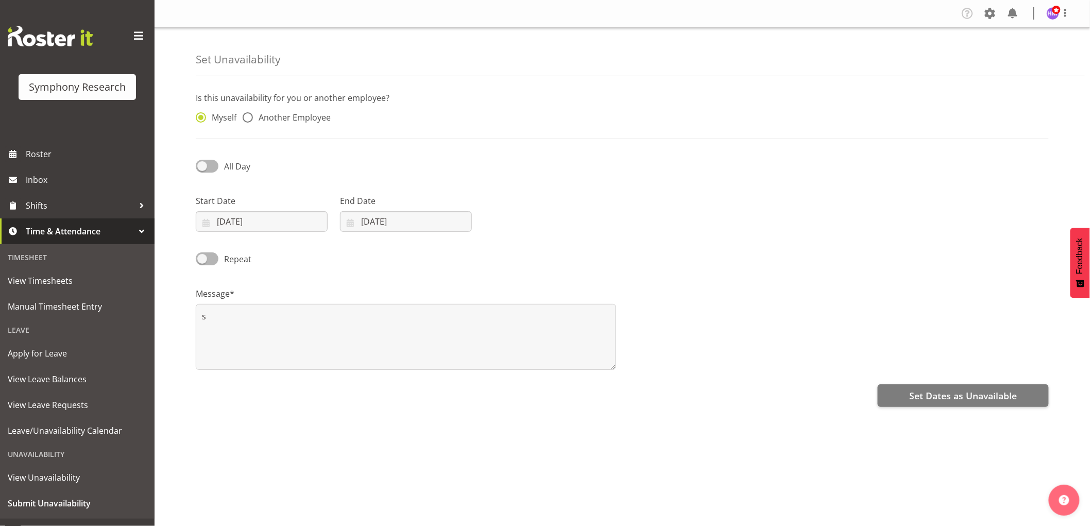
click at [1022, 410] on div "Is this unavailability for you or another employee? Myself Another Employee All…" at bounding box center [643, 290] width 894 height 412
click at [1000, 403] on button "Set Dates as Unavailable" at bounding box center [963, 395] width 171 height 23
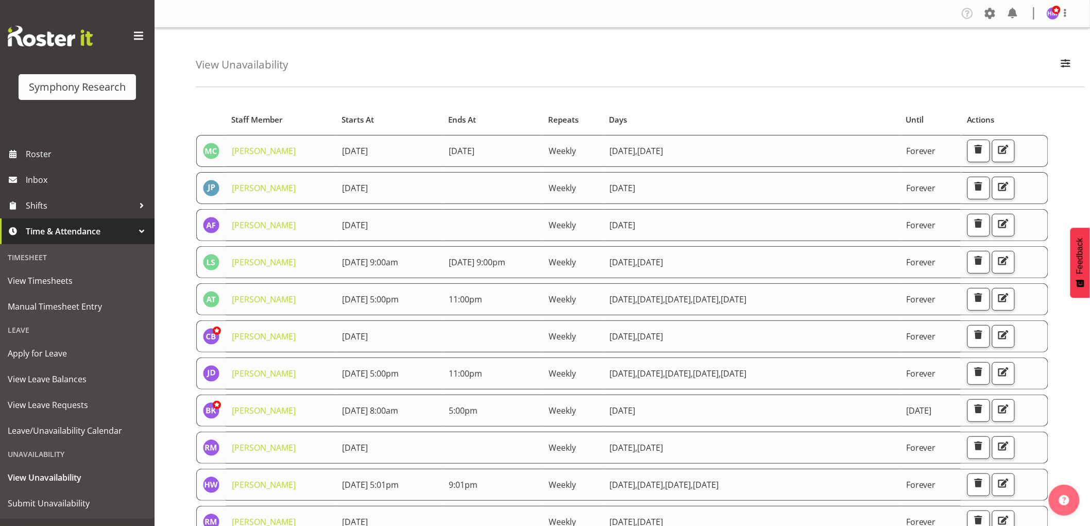
click at [1069, 52] on div "View Unavailability Search Search for a particular employee Showing current una…" at bounding box center [640, 57] width 889 height 59
click at [1061, 63] on span "button" at bounding box center [1065, 63] width 13 height 13
click at [993, 121] on input "text" at bounding box center [999, 112] width 138 height 21
type input "[PERSON_NAME]"
